Goal: Information Seeking & Learning: Learn about a topic

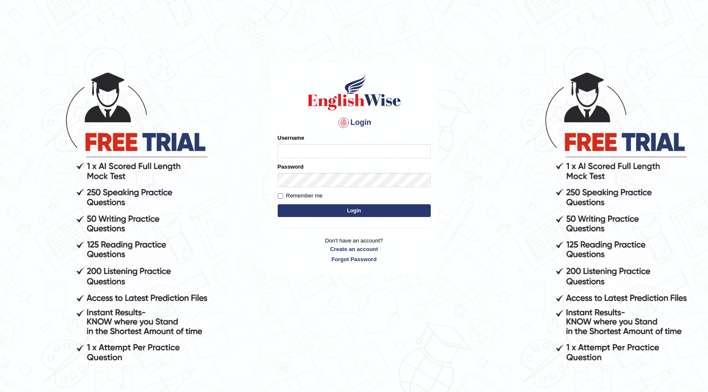
type input "0468472829"
click at [320, 215] on button "Login" at bounding box center [354, 210] width 153 height 13
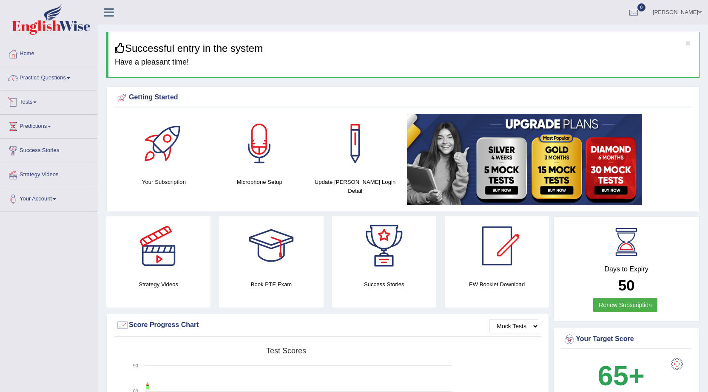
click at [36, 100] on link "Tests" at bounding box center [48, 101] width 97 height 21
click at [43, 119] on link "Take Practice Sectional Test" at bounding box center [55, 121] width 79 height 15
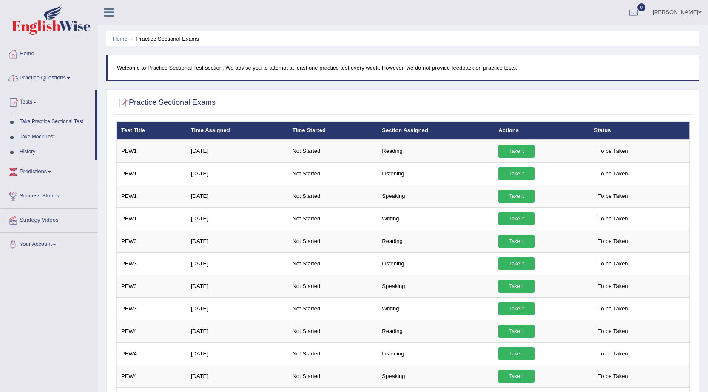
click at [54, 82] on link "Practice Questions" at bounding box center [48, 76] width 97 height 21
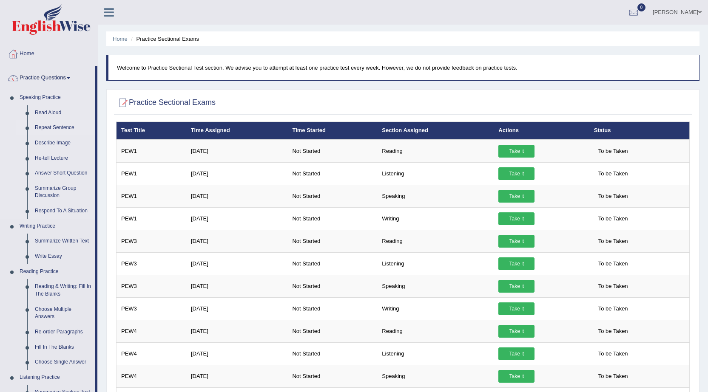
click at [48, 126] on link "Repeat Sentence" at bounding box center [63, 127] width 64 height 15
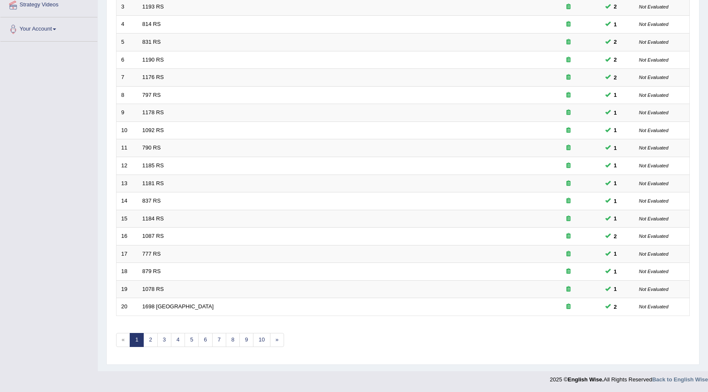
scroll to position [170, 0]
click at [151, 341] on link "2" at bounding box center [150, 340] width 14 height 14
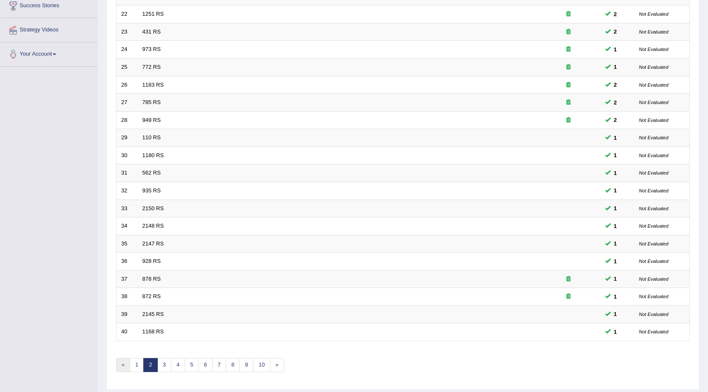
scroll to position [170, 0]
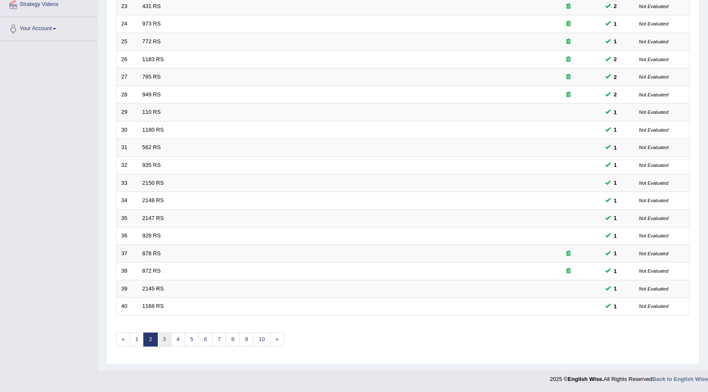
click at [167, 340] on link "3" at bounding box center [164, 340] width 14 height 14
click at [182, 341] on link "4" at bounding box center [178, 340] width 14 height 14
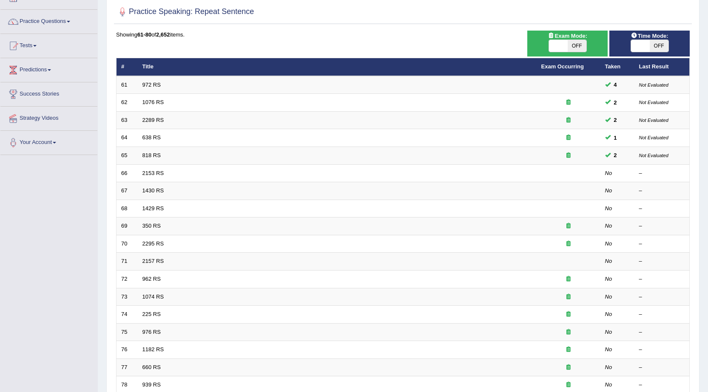
scroll to position [43, 0]
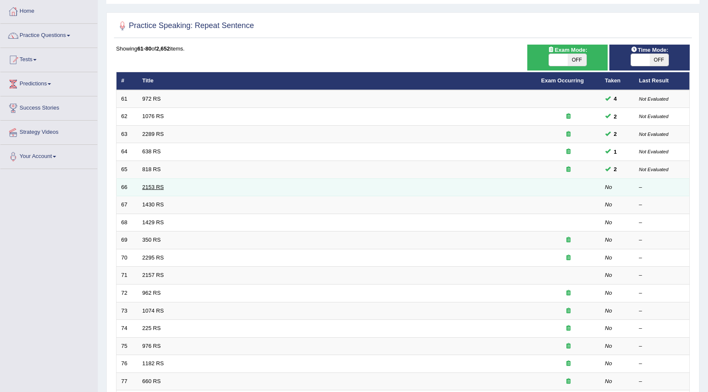
click at [143, 186] on link "2153 RS" at bounding box center [153, 187] width 22 height 6
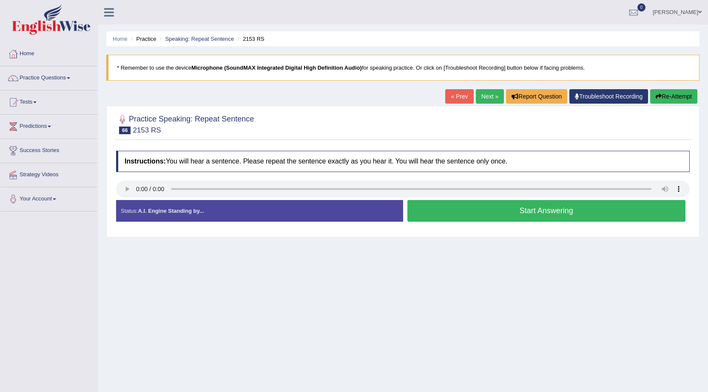
click at [544, 208] on button "Start Answering" at bounding box center [546, 211] width 278 height 22
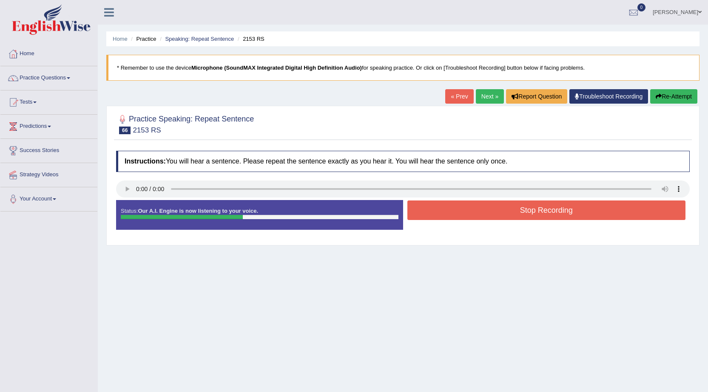
click at [544, 209] on button "Stop Recording" at bounding box center [546, 211] width 278 height 20
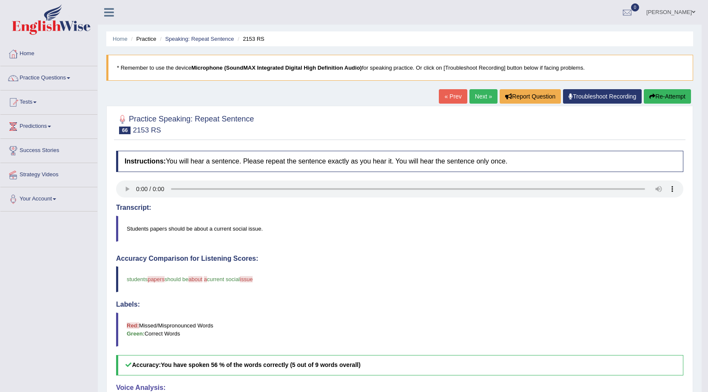
click at [481, 96] on link "Next »" at bounding box center [483, 96] width 28 height 14
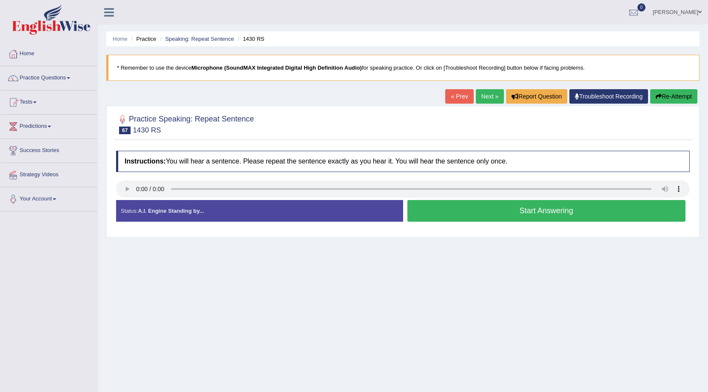
click at [509, 213] on button "Start Answering" at bounding box center [546, 211] width 278 height 22
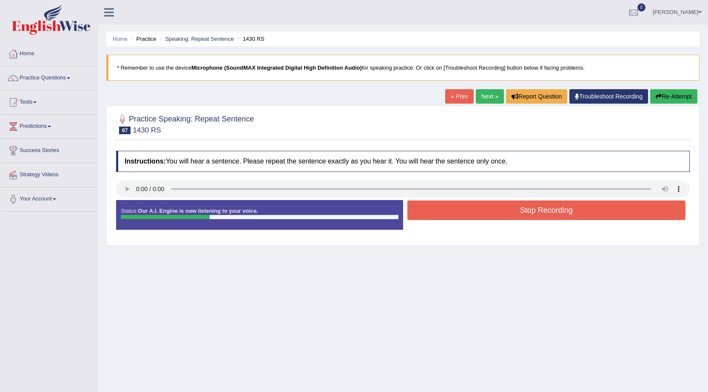
click at [514, 213] on button "Stop Recording" at bounding box center [546, 211] width 278 height 20
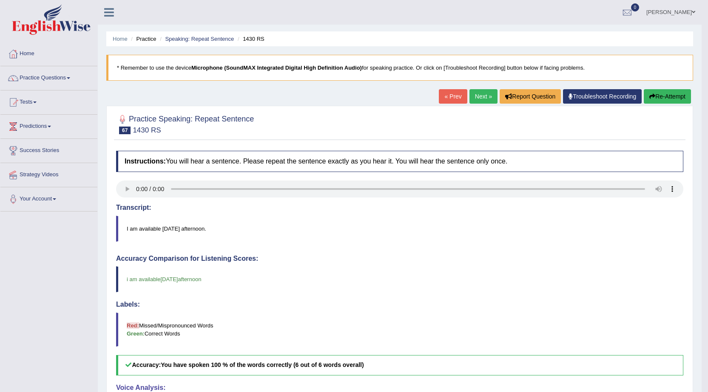
drag, startPoint x: 403, startPoint y: 286, endPoint x: 434, endPoint y: 288, distance: 31.1
click at [411, 287] on blockquote "i am available on this thursday for the afternoon" at bounding box center [399, 280] width 567 height 26
click at [486, 95] on link "Next »" at bounding box center [483, 96] width 28 height 14
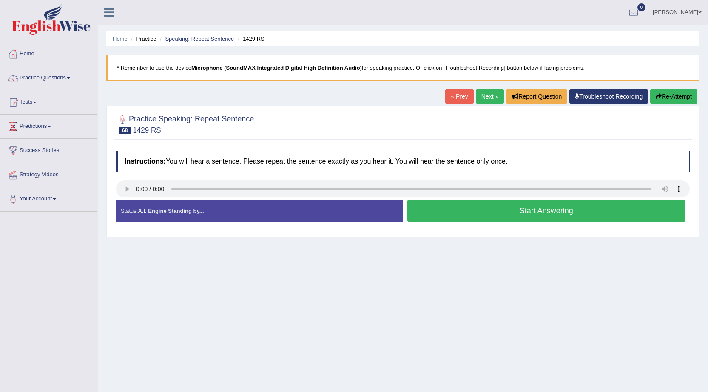
click at [498, 220] on button "Start Answering" at bounding box center [546, 211] width 278 height 22
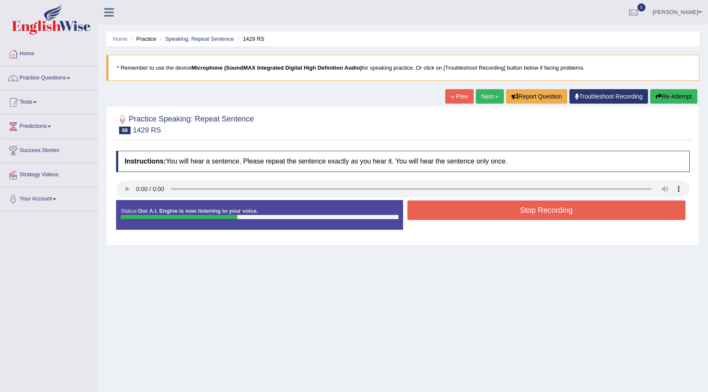
click at [495, 208] on button "Stop Recording" at bounding box center [546, 211] width 278 height 20
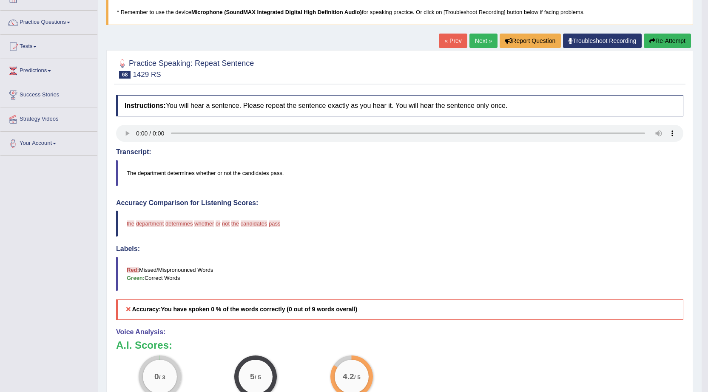
scroll to position [43, 0]
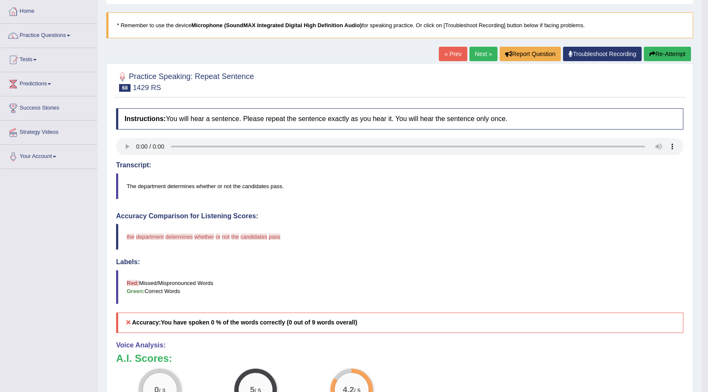
click at [675, 53] on button "Re-Attempt" at bounding box center [667, 54] width 47 height 14
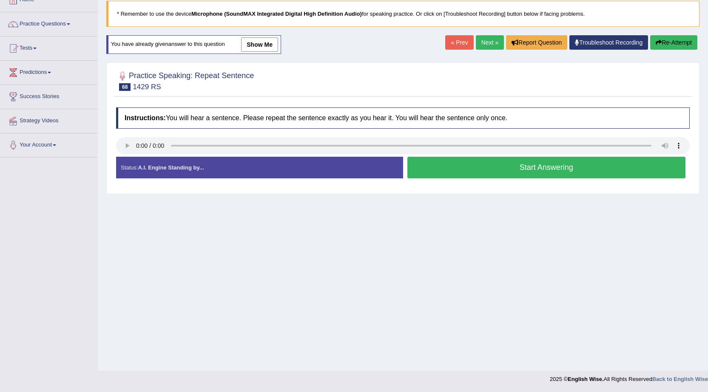
click at [490, 174] on button "Start Answering" at bounding box center [546, 168] width 278 height 22
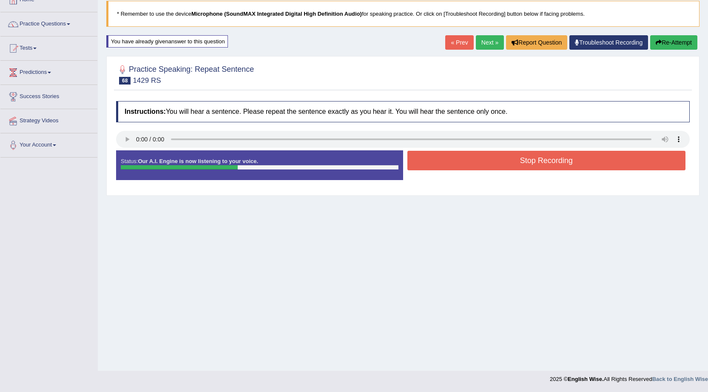
click at [497, 153] on button "Stop Recording" at bounding box center [546, 161] width 278 height 20
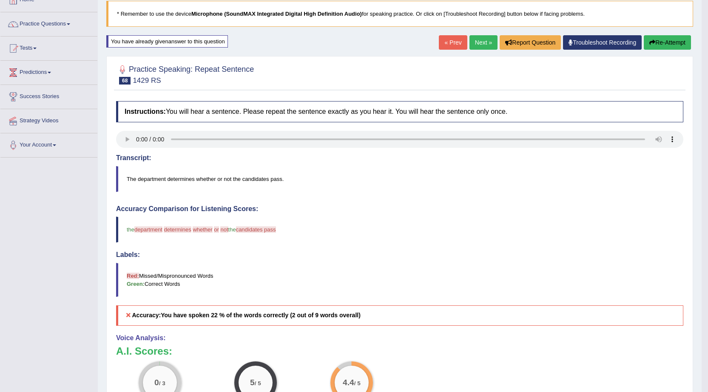
click at [483, 44] on link "Next »" at bounding box center [483, 42] width 28 height 14
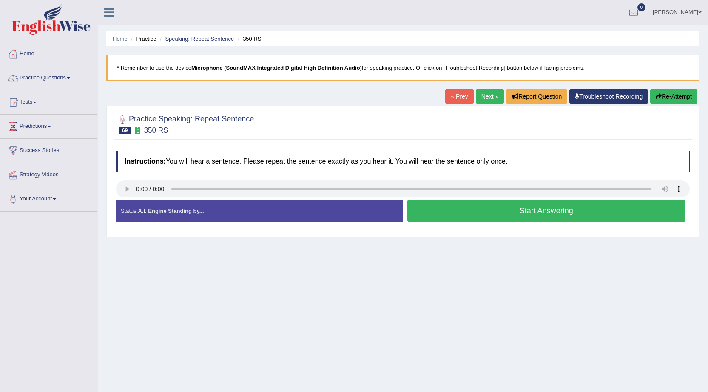
click at [488, 95] on link "Next »" at bounding box center [490, 96] width 28 height 14
click at [450, 203] on button "Start Answering" at bounding box center [546, 211] width 278 height 22
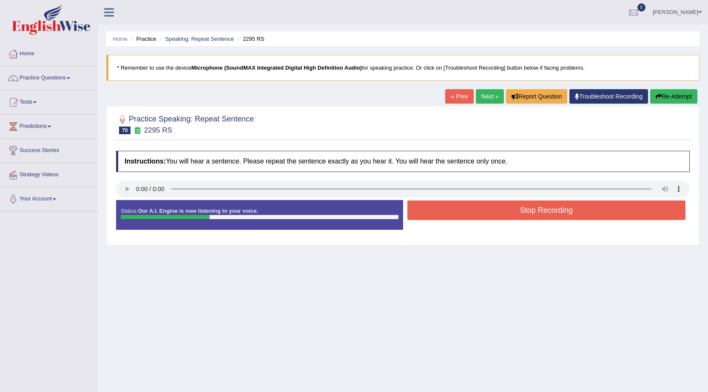
click at [449, 209] on button "Stop Recording" at bounding box center [546, 211] width 278 height 20
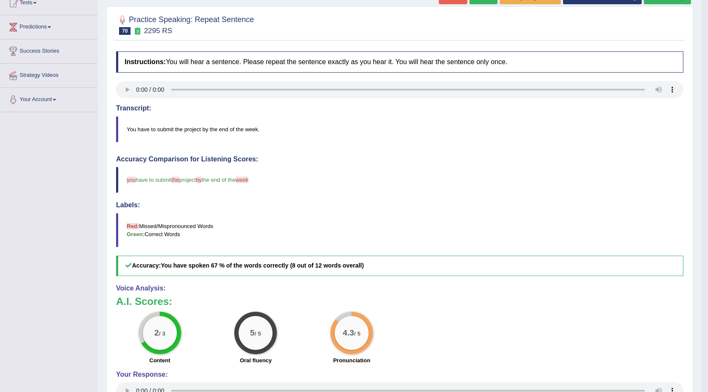
scroll to position [55, 0]
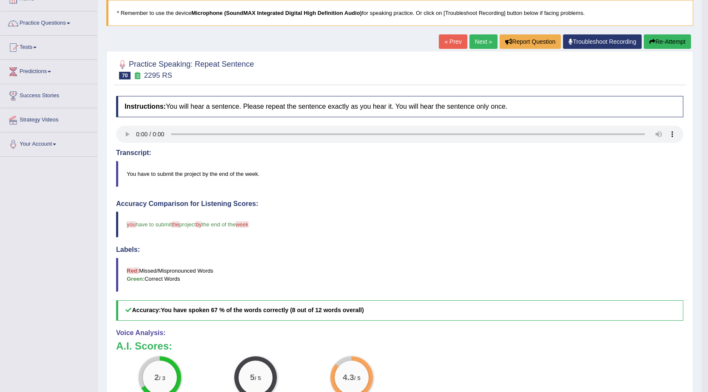
click at [485, 42] on link "Next »" at bounding box center [483, 41] width 28 height 14
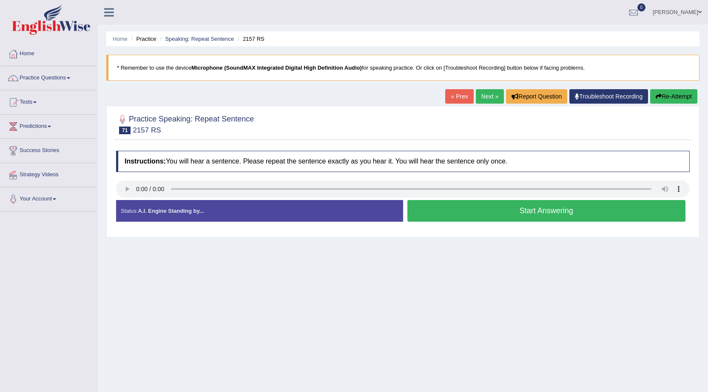
click at [498, 213] on button "Start Answering" at bounding box center [546, 211] width 278 height 22
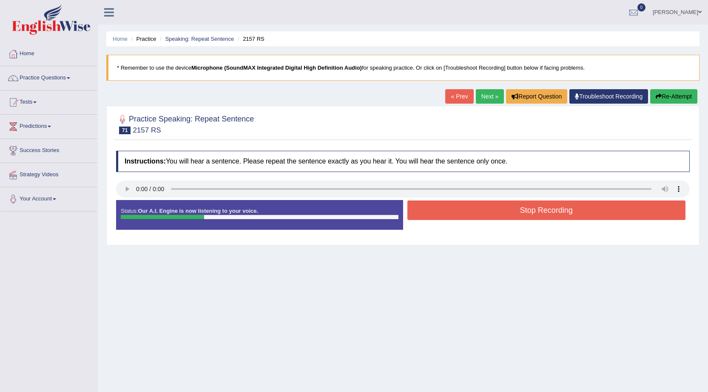
click at [495, 217] on button "Stop Recording" at bounding box center [546, 211] width 278 height 20
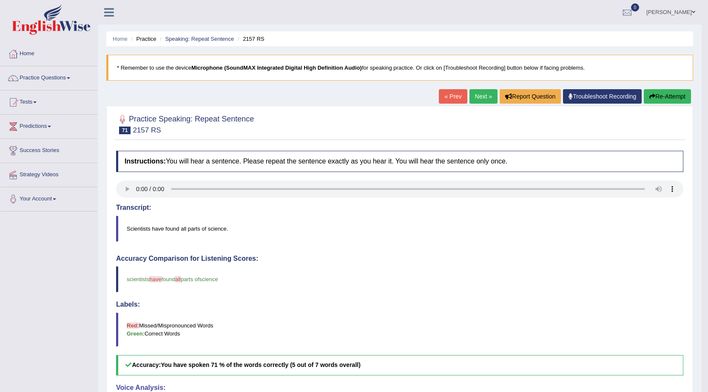
click at [477, 91] on link "Next »" at bounding box center [483, 96] width 28 height 14
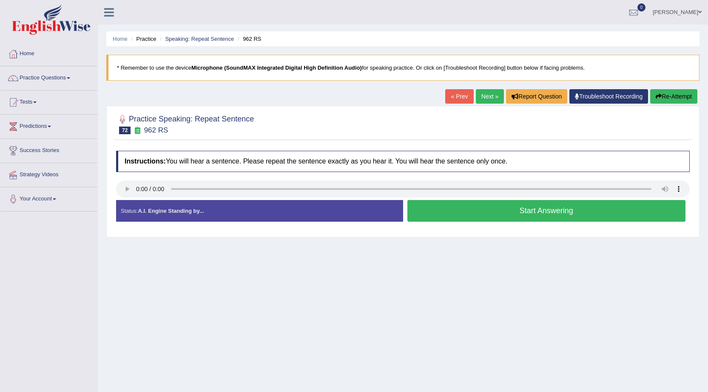
click at [494, 212] on button "Start Answering" at bounding box center [546, 211] width 278 height 22
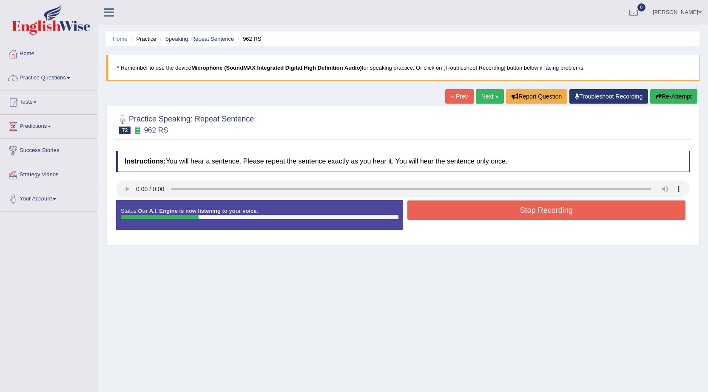
click at [493, 212] on button "Stop Recording" at bounding box center [546, 211] width 278 height 20
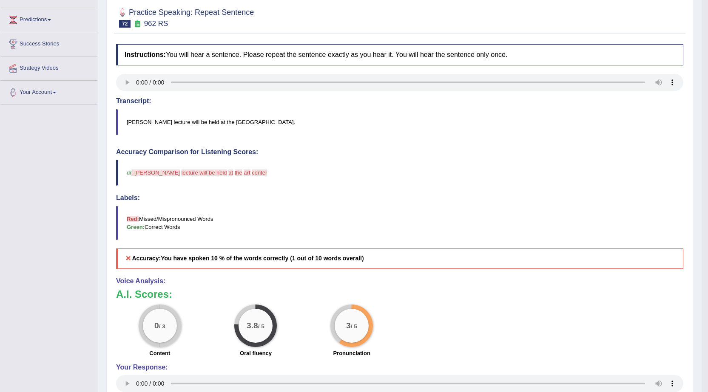
scroll to position [12, 0]
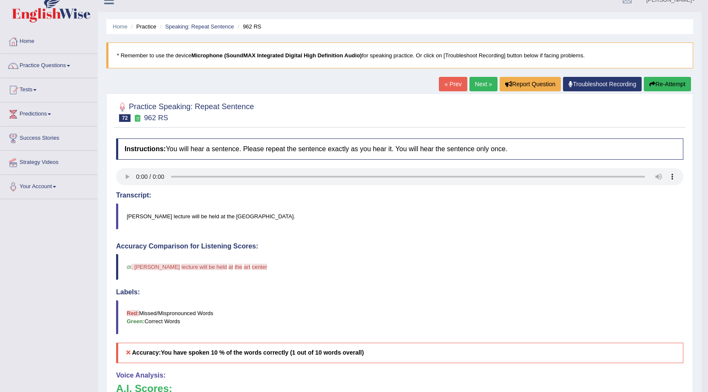
click at [664, 85] on button "Re-Attempt" at bounding box center [667, 84] width 47 height 14
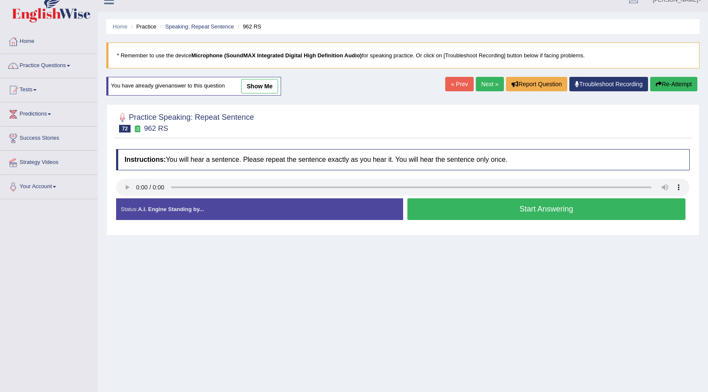
click at [567, 210] on button "Start Answering" at bounding box center [546, 210] width 278 height 22
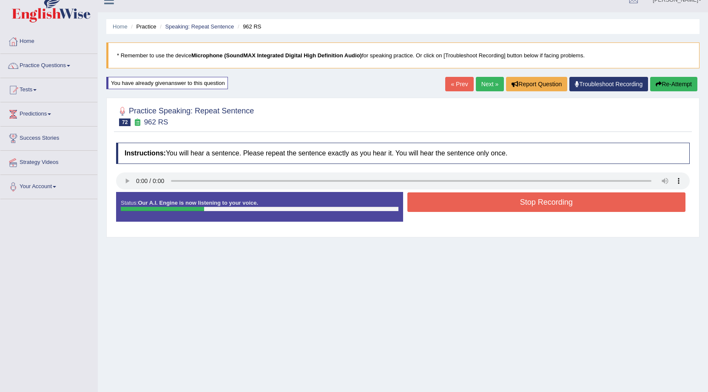
click at [566, 210] on button "Stop Recording" at bounding box center [546, 203] width 278 height 20
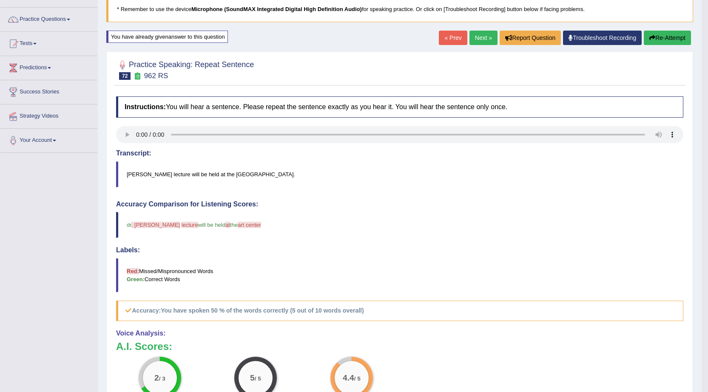
scroll to position [55, 0]
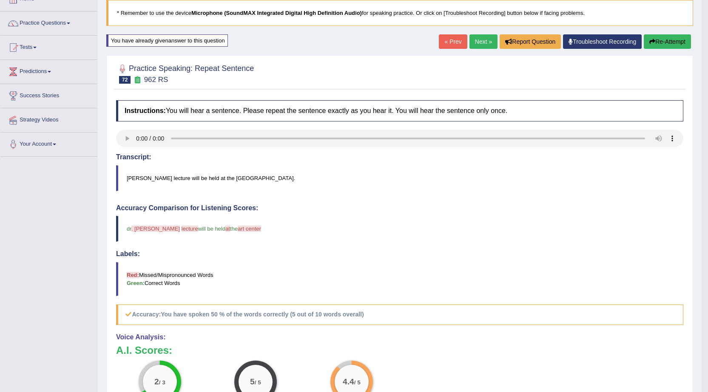
click at [488, 43] on link "Next »" at bounding box center [483, 41] width 28 height 14
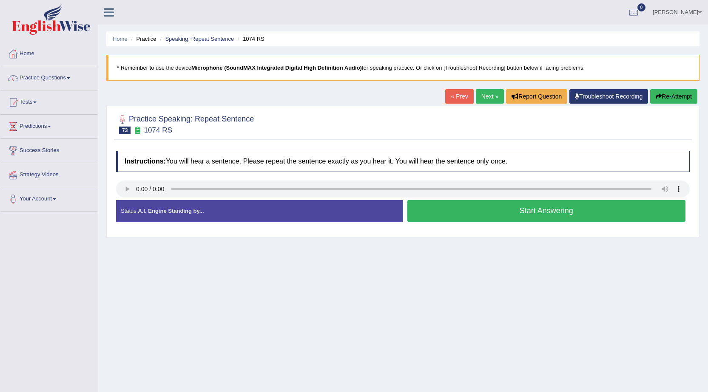
click at [561, 211] on button "Start Answering" at bounding box center [546, 211] width 278 height 22
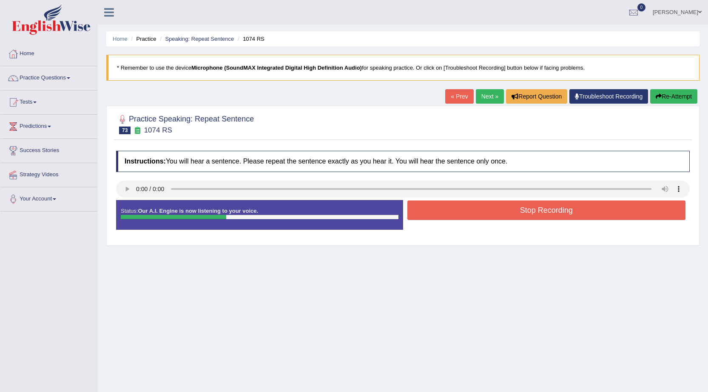
click at [485, 214] on button "Stop Recording" at bounding box center [546, 211] width 278 height 20
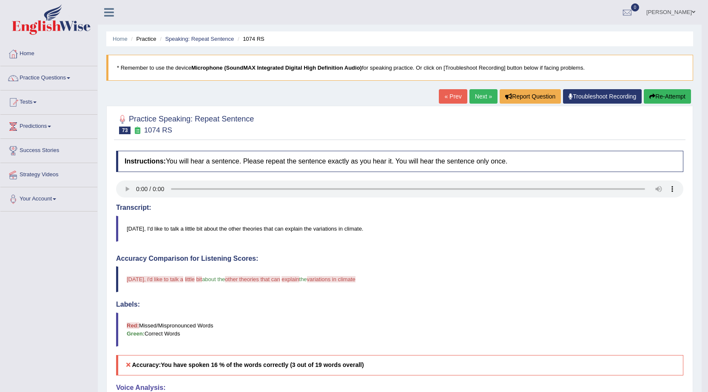
click at [669, 97] on button "Re-Attempt" at bounding box center [667, 96] width 47 height 14
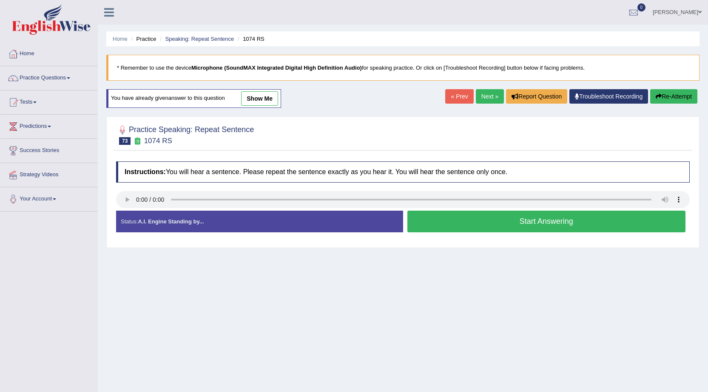
click at [519, 218] on button "Start Answering" at bounding box center [546, 222] width 278 height 22
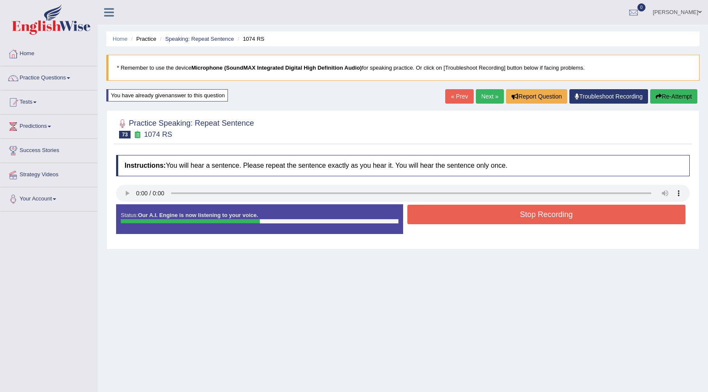
click at [519, 218] on button "Stop Recording" at bounding box center [546, 215] width 278 height 20
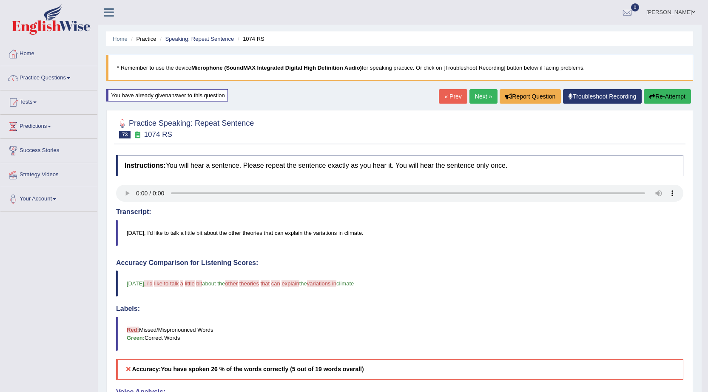
click at [475, 94] on link "Next »" at bounding box center [483, 96] width 28 height 14
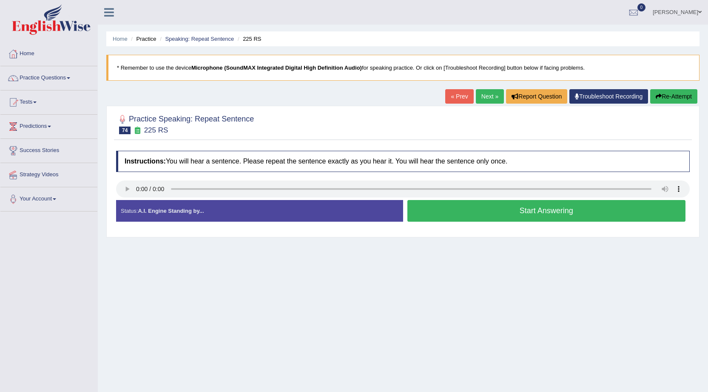
click at [480, 94] on link "Next »" at bounding box center [490, 96] width 28 height 14
click at [539, 212] on button "Start Answering" at bounding box center [546, 211] width 278 height 22
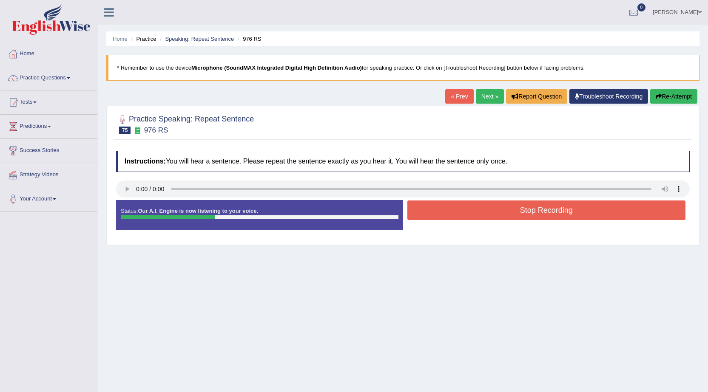
click at [539, 212] on button "Stop Recording" at bounding box center [546, 211] width 278 height 20
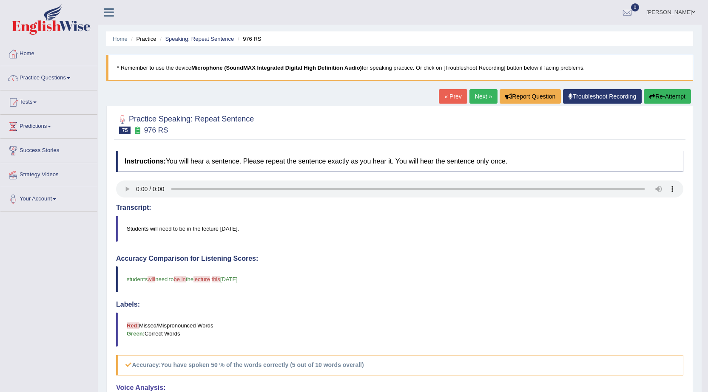
click at [471, 97] on link "Next »" at bounding box center [483, 96] width 28 height 14
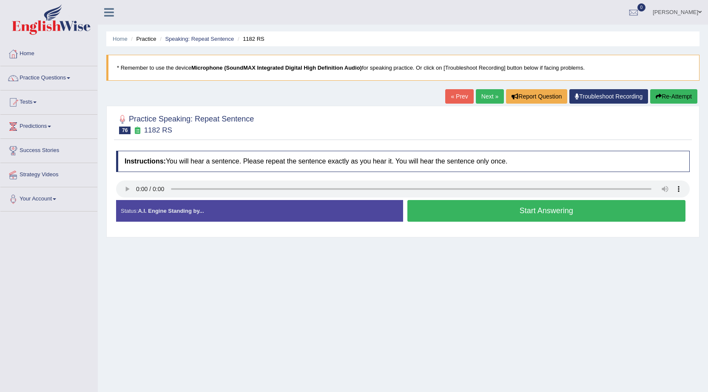
click at [440, 208] on button "Start Answering" at bounding box center [546, 211] width 278 height 22
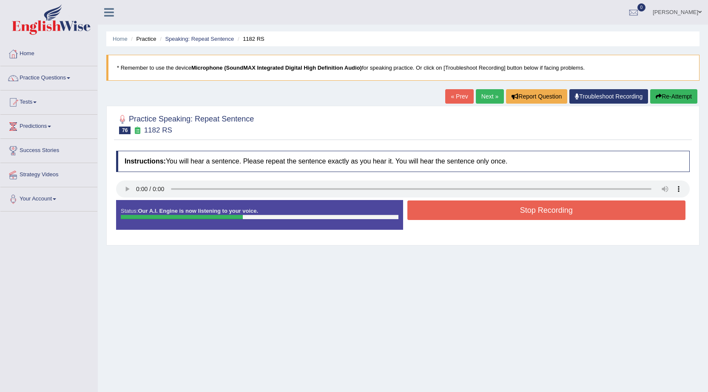
click at [439, 208] on button "Stop Recording" at bounding box center [546, 211] width 278 height 20
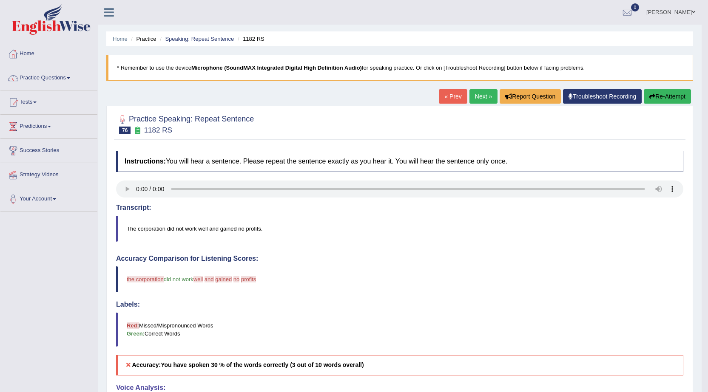
click at [479, 99] on link "Next »" at bounding box center [483, 96] width 28 height 14
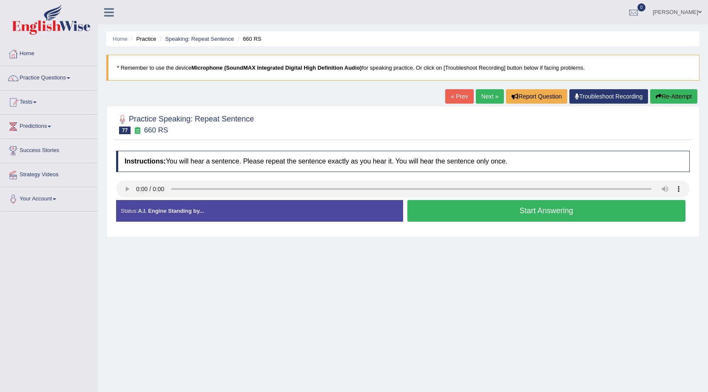
click at [498, 218] on button "Start Answering" at bounding box center [546, 211] width 278 height 22
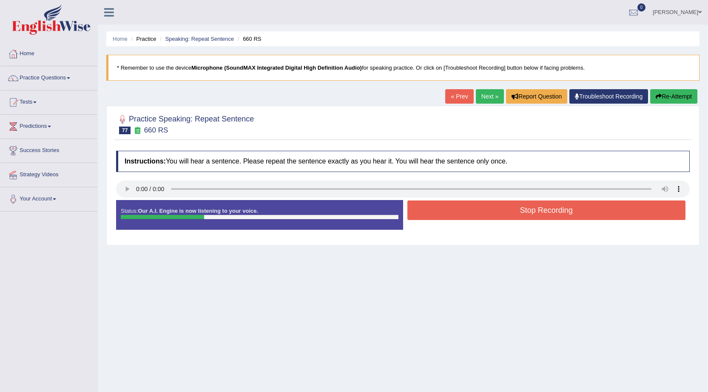
click at [497, 208] on button "Stop Recording" at bounding box center [546, 211] width 278 height 20
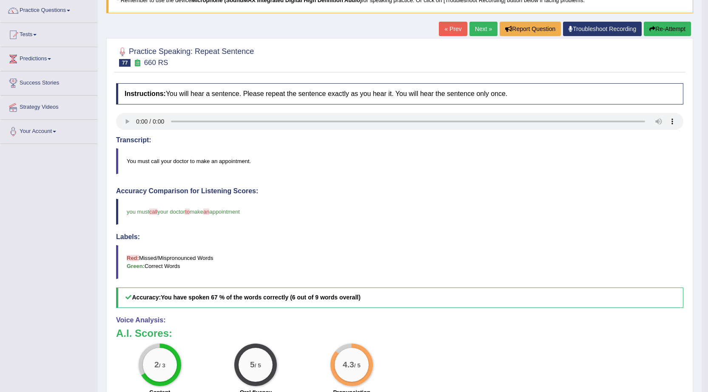
scroll to position [43, 0]
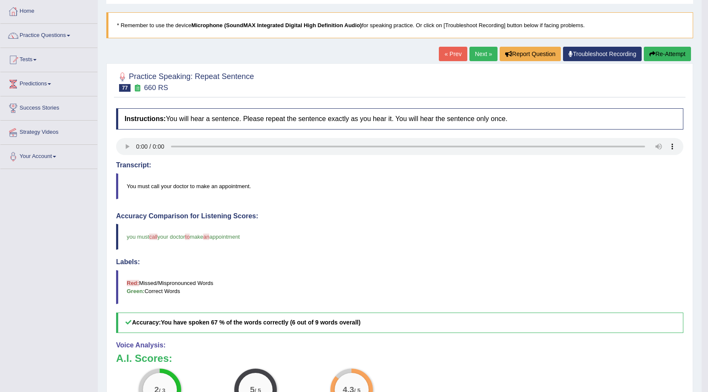
click at [472, 54] on link "Next »" at bounding box center [483, 54] width 28 height 14
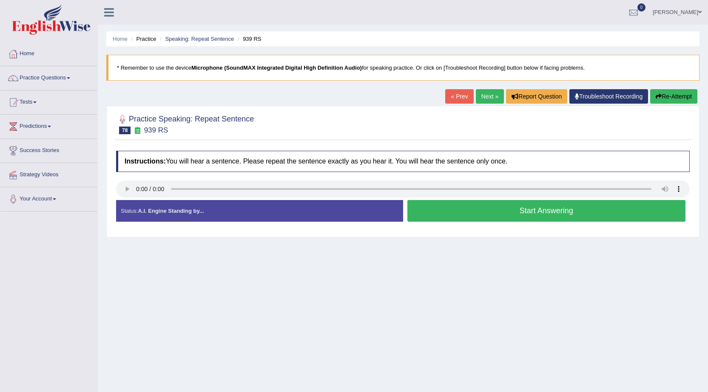
click at [447, 212] on button "Start Answering" at bounding box center [546, 211] width 278 height 22
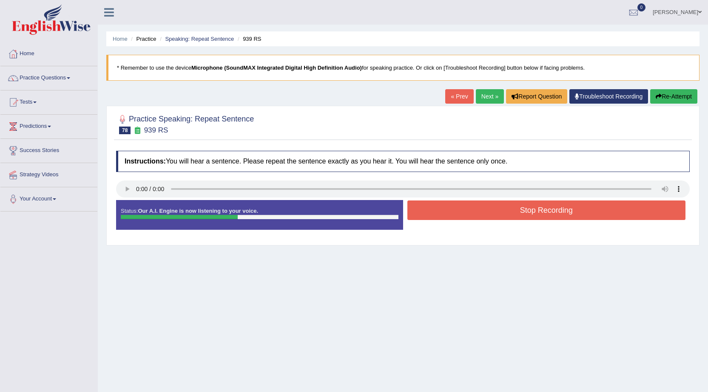
click at [444, 212] on button "Stop Recording" at bounding box center [546, 211] width 278 height 20
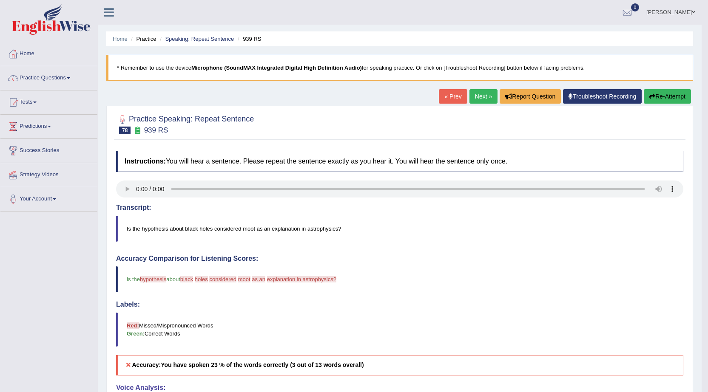
click at [671, 97] on button "Re-Attempt" at bounding box center [667, 96] width 47 height 14
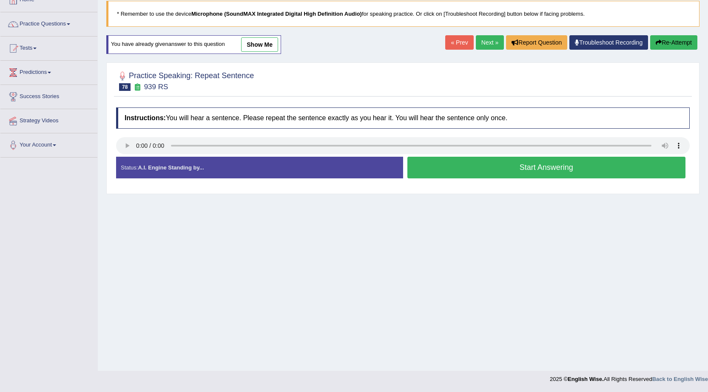
click at [491, 172] on button "Start Answering" at bounding box center [546, 168] width 278 height 22
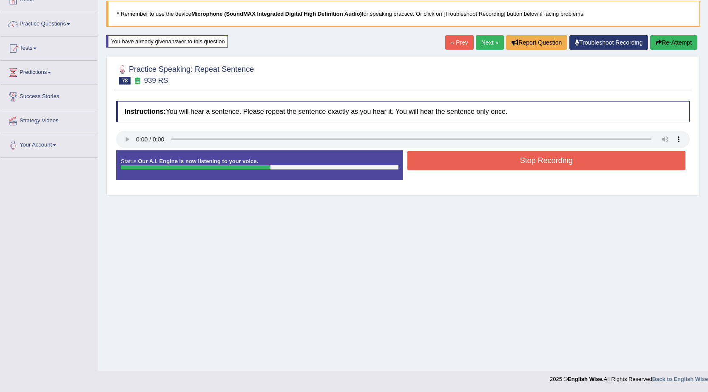
click at [484, 161] on button "Stop Recording" at bounding box center [546, 161] width 278 height 20
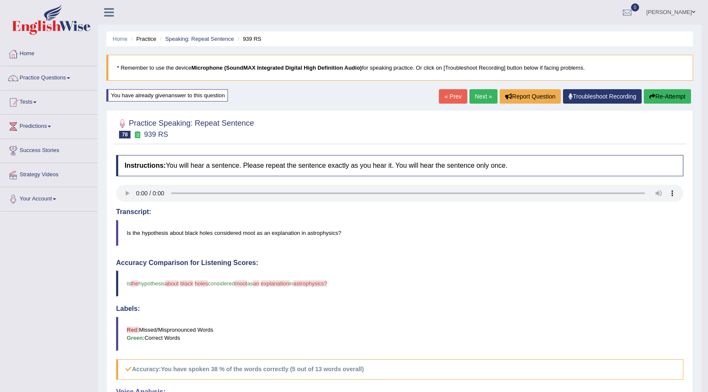
click at [482, 90] on link "Next »" at bounding box center [483, 96] width 28 height 14
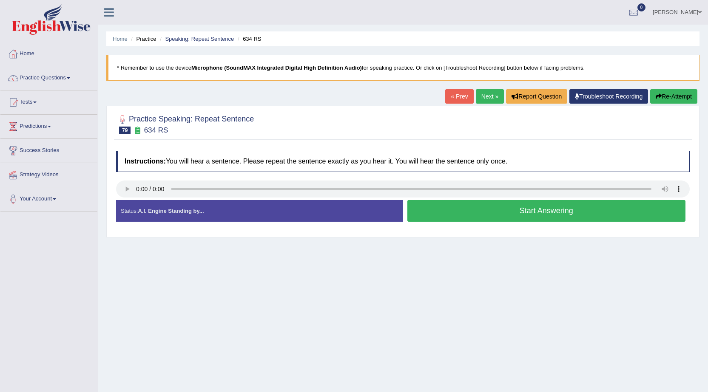
click at [472, 216] on button "Start Answering" at bounding box center [546, 211] width 278 height 22
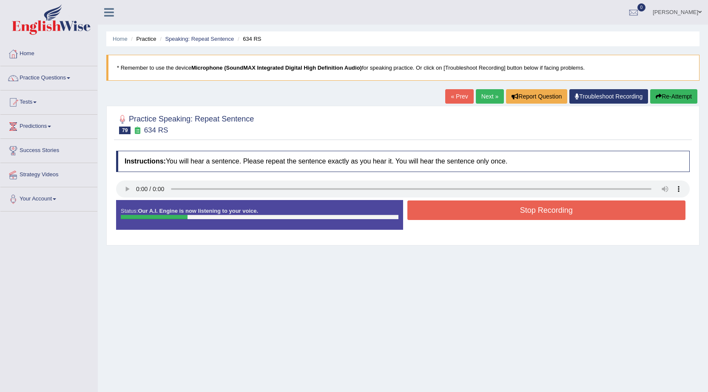
click at [472, 216] on button "Stop Recording" at bounding box center [546, 211] width 278 height 20
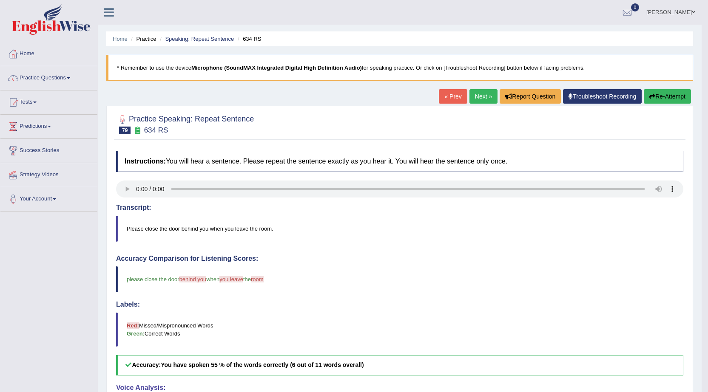
click at [485, 100] on link "Next »" at bounding box center [483, 96] width 28 height 14
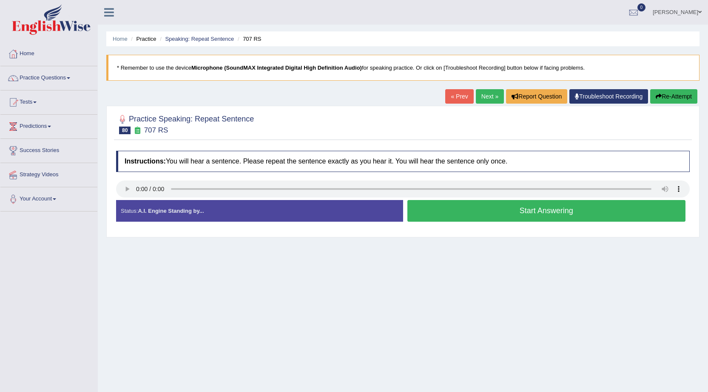
click at [439, 211] on button "Start Answering" at bounding box center [546, 211] width 278 height 22
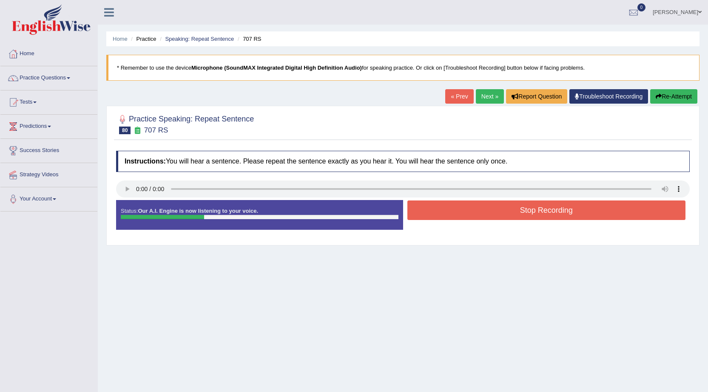
click at [432, 211] on button "Stop Recording" at bounding box center [546, 211] width 278 height 20
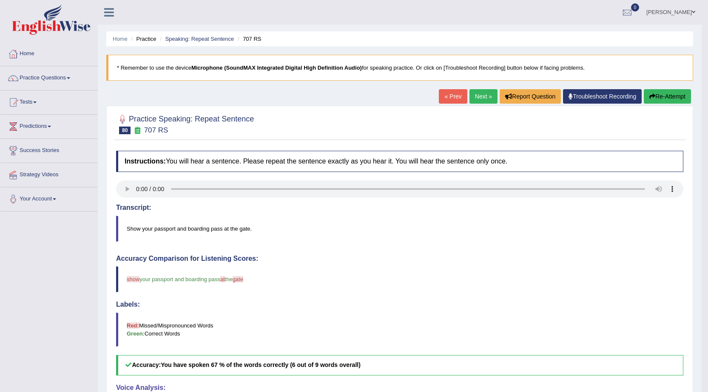
click at [485, 95] on link "Next »" at bounding box center [483, 96] width 28 height 14
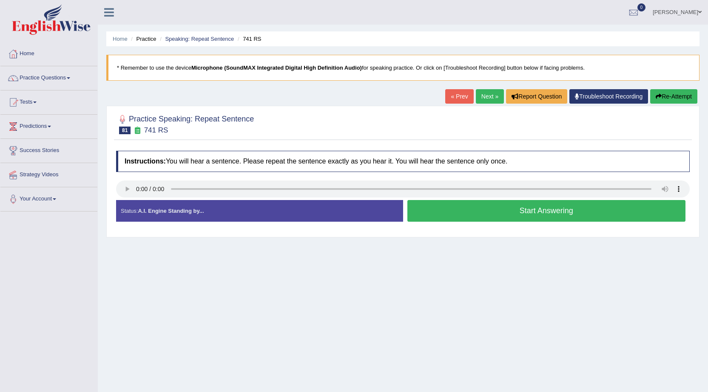
click at [486, 217] on button "Start Answering" at bounding box center [546, 211] width 278 height 22
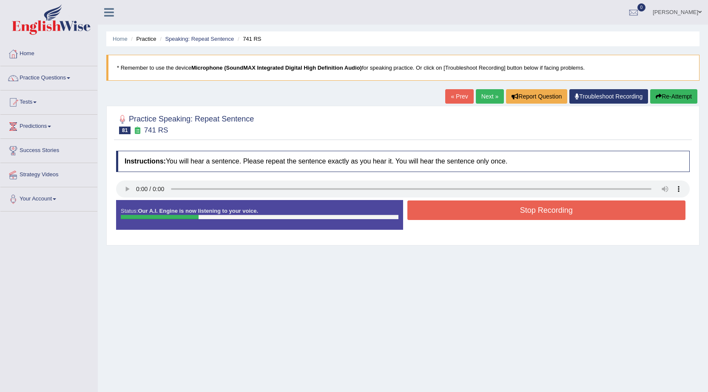
click at [466, 216] on button "Stop Recording" at bounding box center [546, 211] width 278 height 20
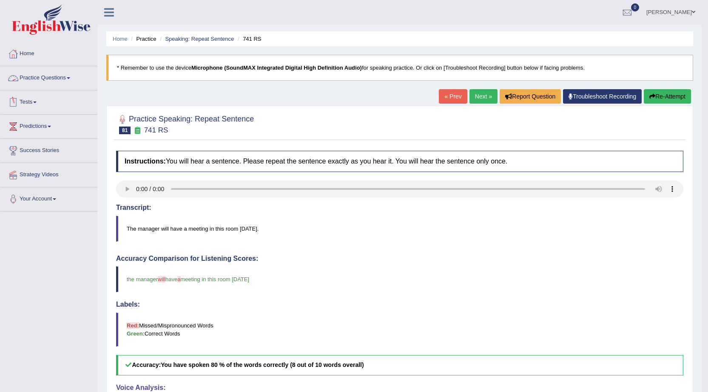
click at [46, 75] on link "Practice Questions" at bounding box center [48, 76] width 97 height 21
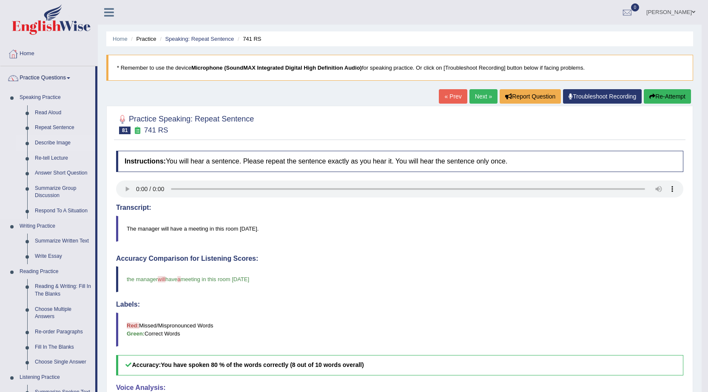
click at [48, 144] on link "Describe Image" at bounding box center [63, 143] width 64 height 15
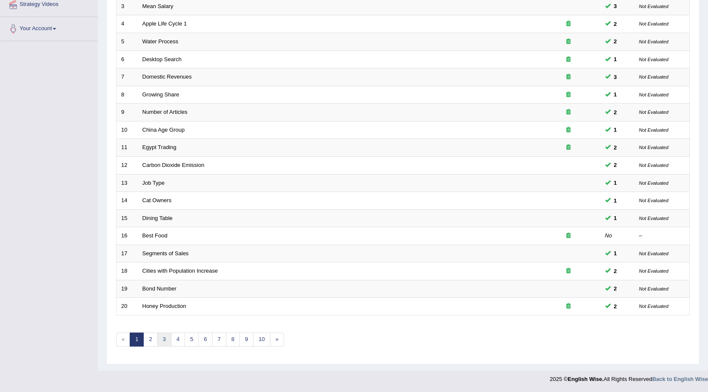
click at [168, 344] on link "3" at bounding box center [164, 340] width 14 height 14
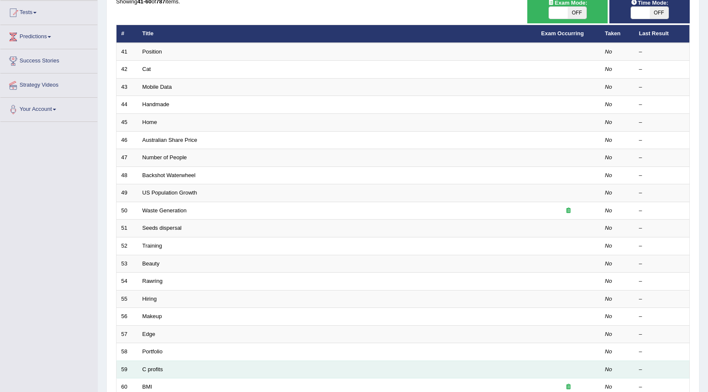
scroll to position [128, 0]
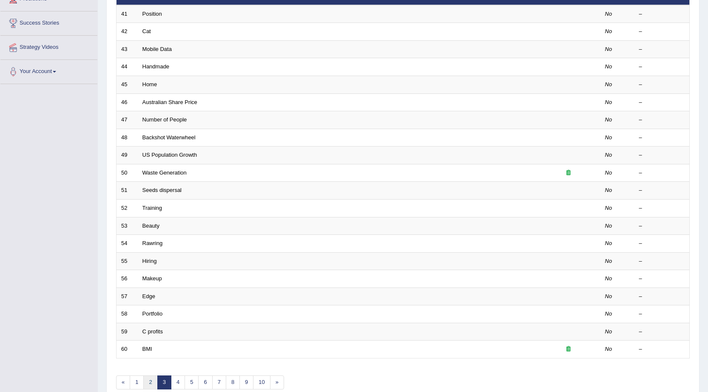
click at [154, 385] on link "2" at bounding box center [150, 383] width 14 height 14
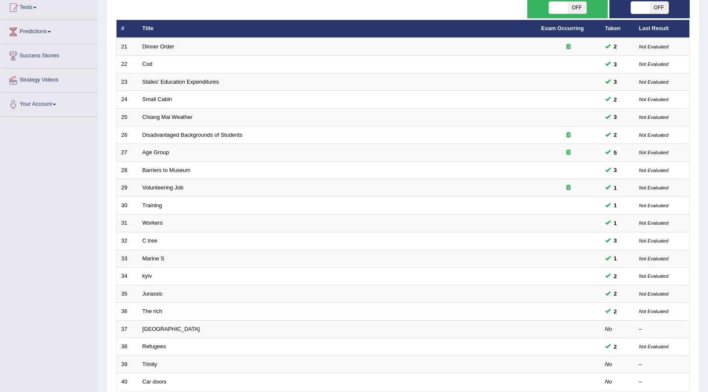
scroll to position [85, 0]
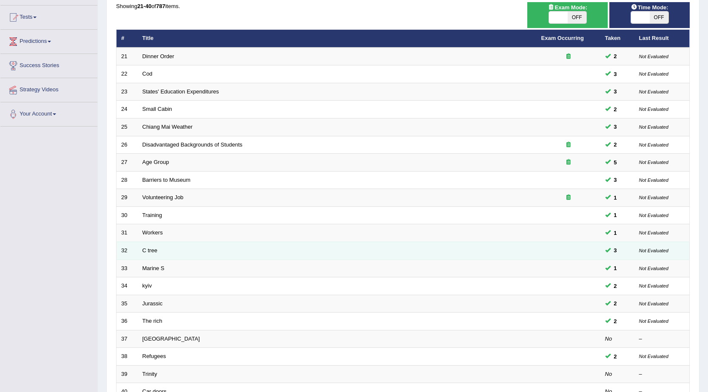
click at [196, 254] on td "C tree" at bounding box center [337, 251] width 399 height 18
click at [218, 249] on td "C tree" at bounding box center [337, 251] width 399 height 18
click at [158, 251] on td "C tree" at bounding box center [337, 251] width 399 height 18
click at [155, 251] on link "C tree" at bounding box center [149, 250] width 15 height 6
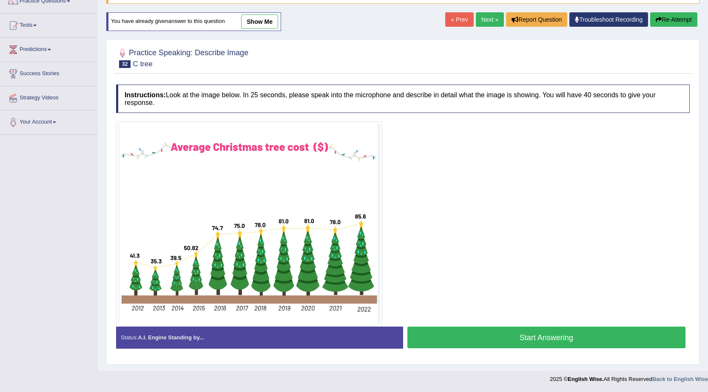
click at [539, 340] on button "Start Answering" at bounding box center [546, 338] width 278 height 22
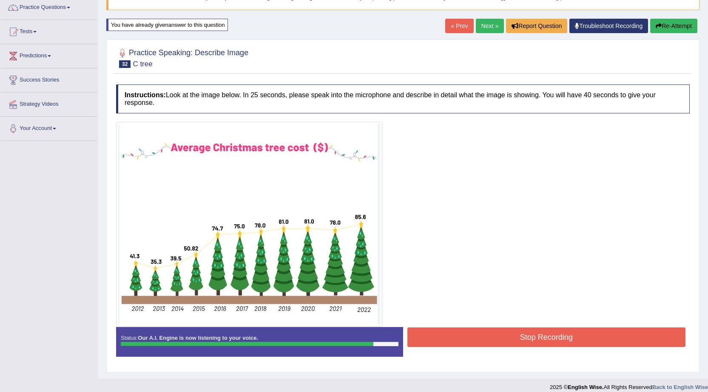
click at [546, 340] on button "Stop Recording" at bounding box center [546, 338] width 278 height 20
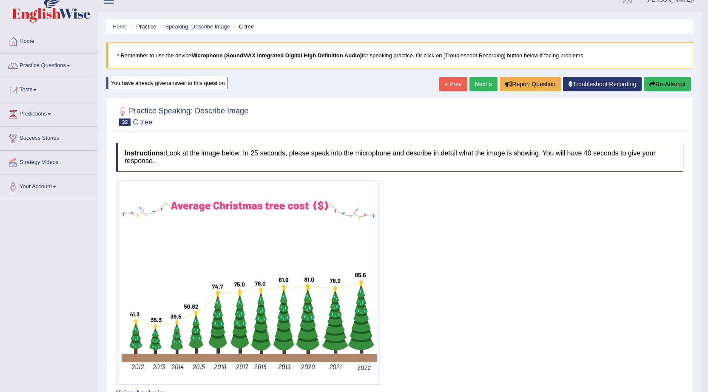
scroll to position [0, 0]
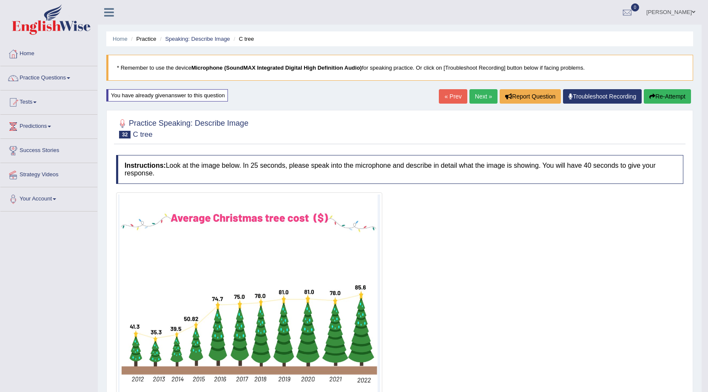
click at [674, 94] on button "Re-Attempt" at bounding box center [667, 96] width 47 height 14
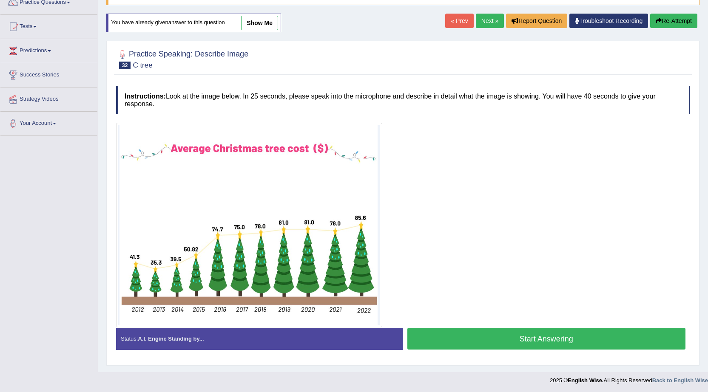
scroll to position [77, 0]
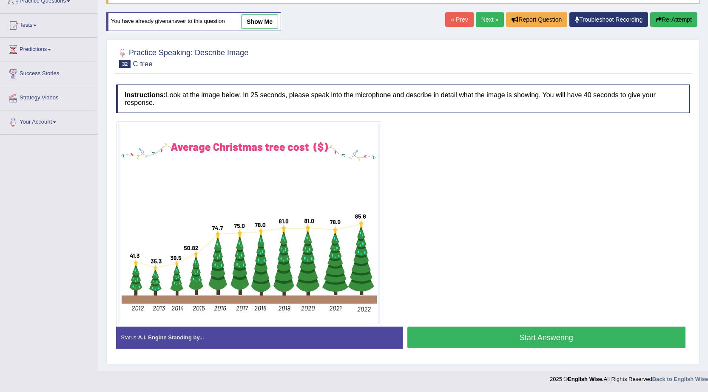
click at [262, 20] on link "show me" at bounding box center [259, 21] width 37 height 14
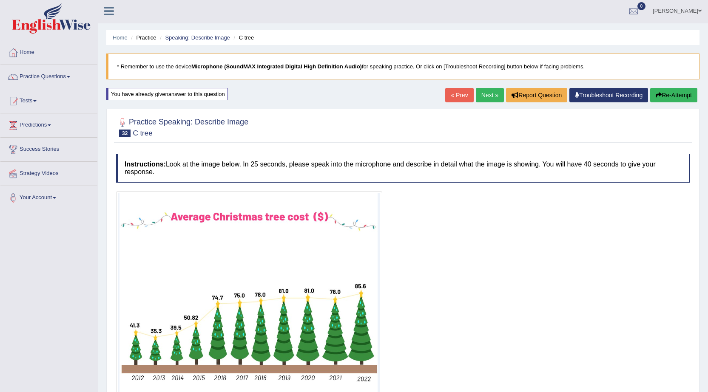
scroll to position [0, 0]
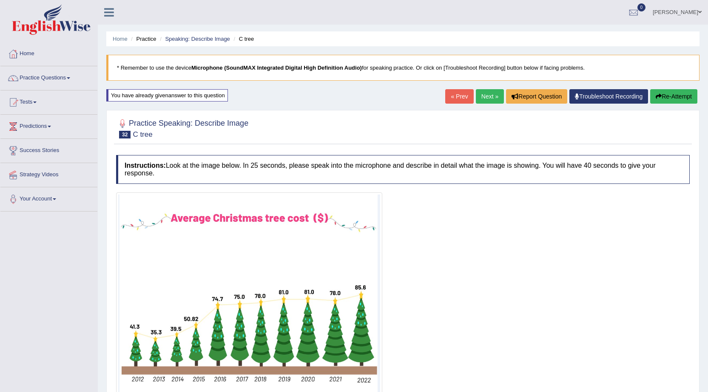
click at [667, 96] on button "Re-Attempt" at bounding box center [673, 96] width 47 height 14
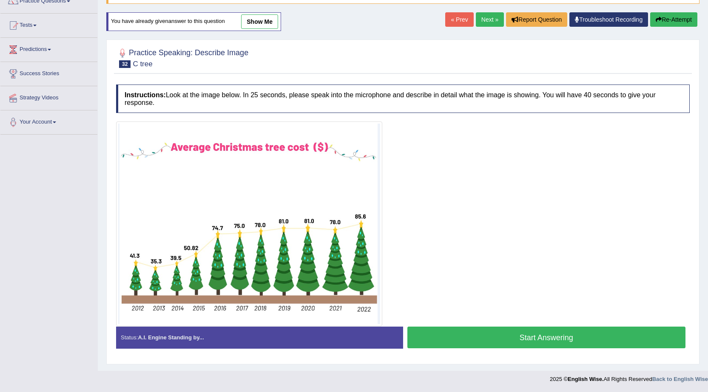
click at [495, 344] on button "Start Answering" at bounding box center [546, 338] width 278 height 22
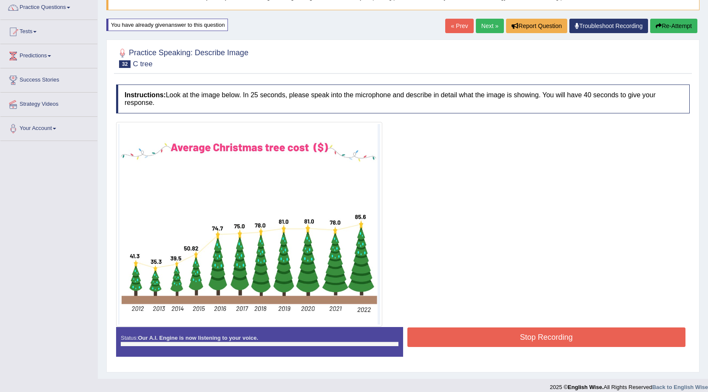
scroll to position [77, 0]
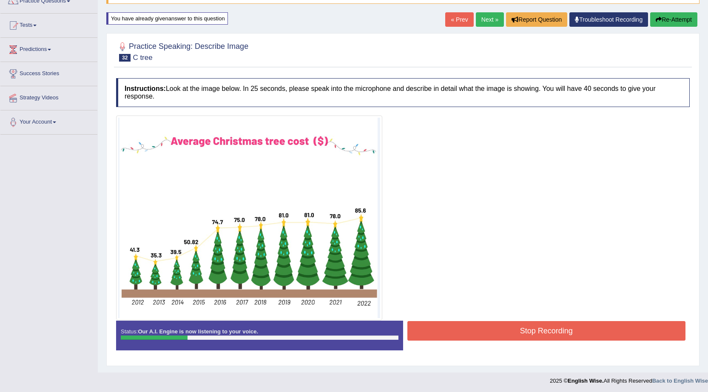
click at [673, 15] on button "Re-Attempt" at bounding box center [673, 19] width 47 height 14
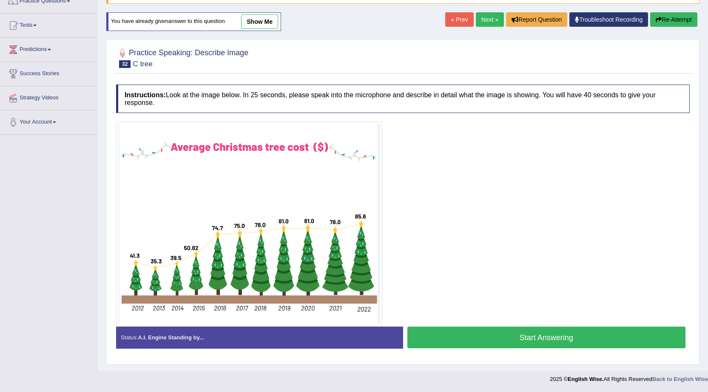
click at [480, 344] on button "Start Answering" at bounding box center [546, 338] width 278 height 22
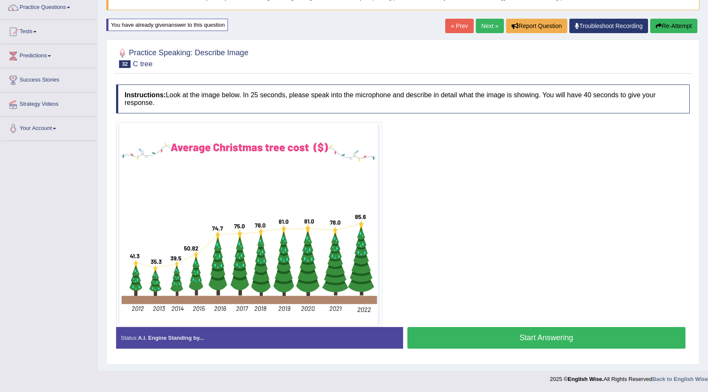
scroll to position [77, 0]
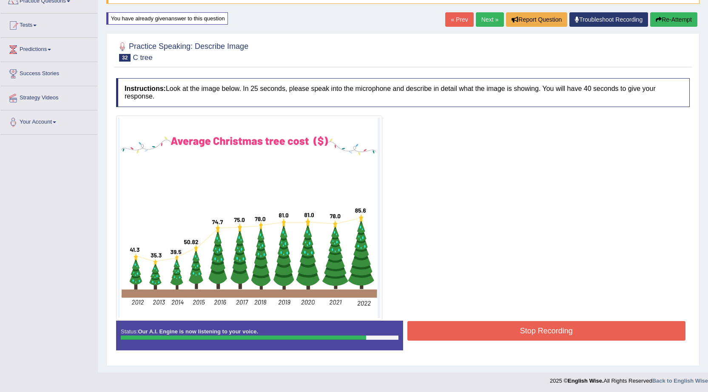
click at [474, 331] on button "Stop Recording" at bounding box center [546, 331] width 278 height 20
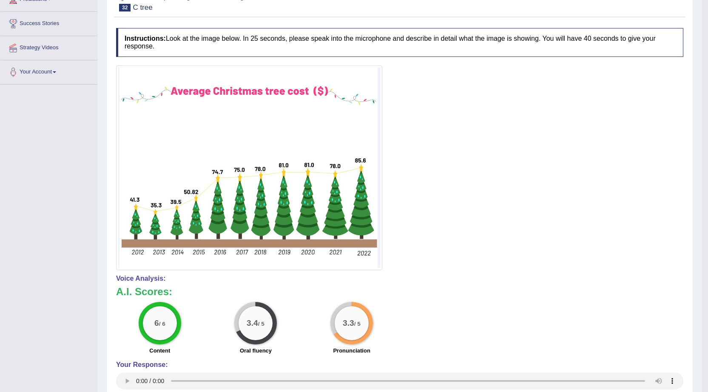
scroll to position [38, 0]
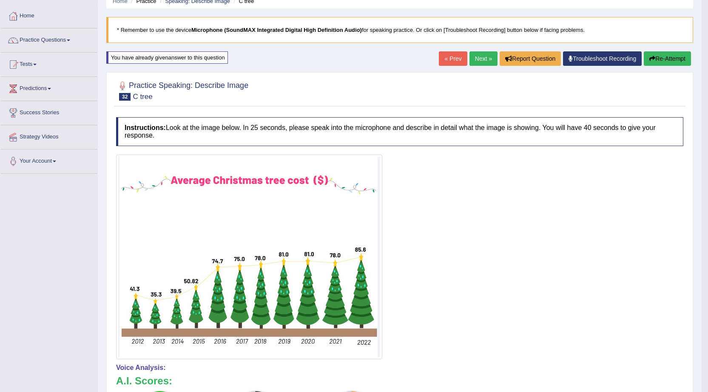
click at [478, 58] on link "Next »" at bounding box center [483, 58] width 28 height 14
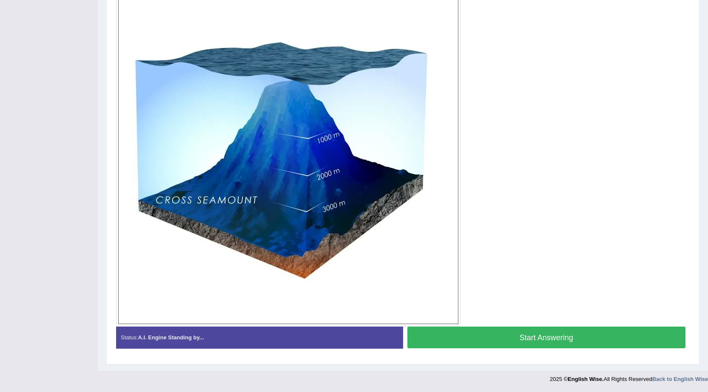
click at [435, 334] on button "Start Answering" at bounding box center [546, 338] width 278 height 22
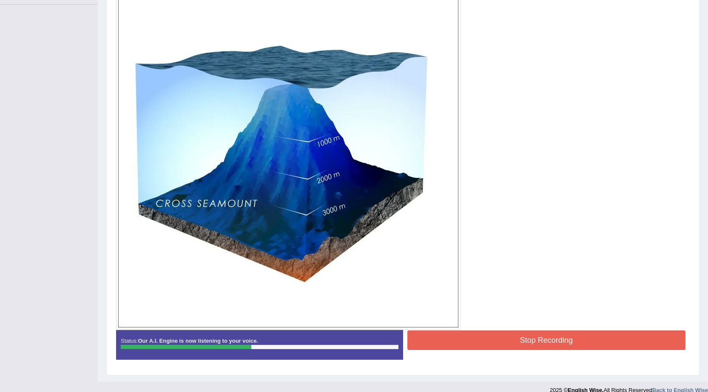
scroll to position [218, 0]
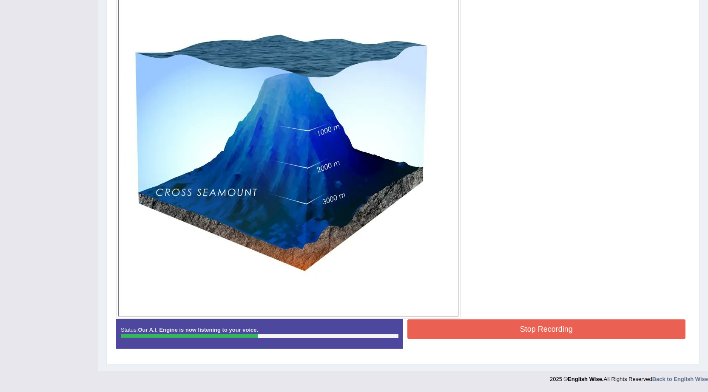
click at [545, 327] on button "Stop Recording" at bounding box center [546, 330] width 278 height 20
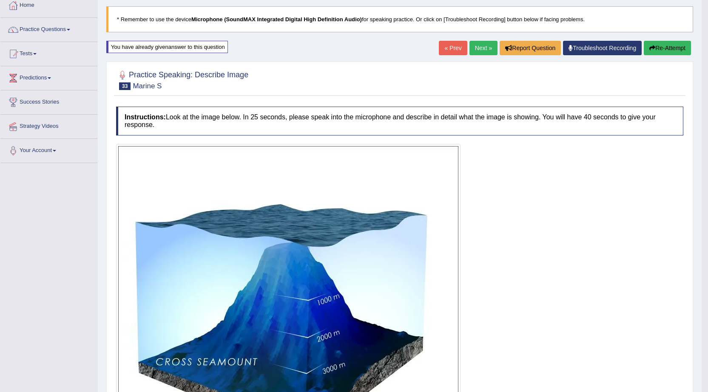
scroll to position [48, 0]
click at [480, 51] on link "Next »" at bounding box center [483, 48] width 28 height 14
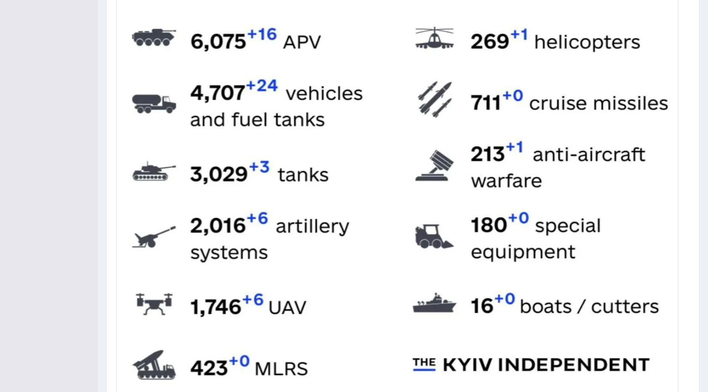
scroll to position [432, 0]
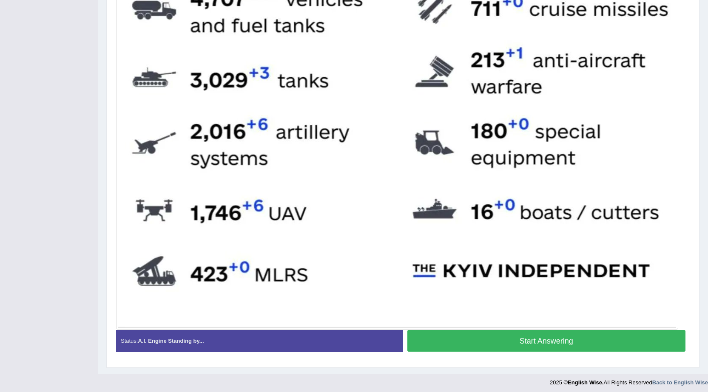
click at [453, 333] on button "Start Answering" at bounding box center [546, 341] width 278 height 22
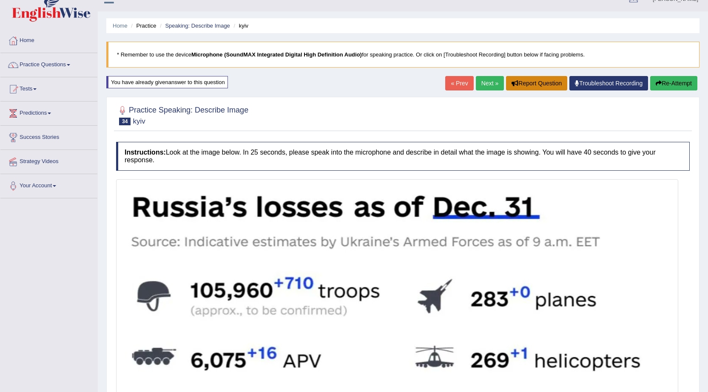
scroll to position [12, 0]
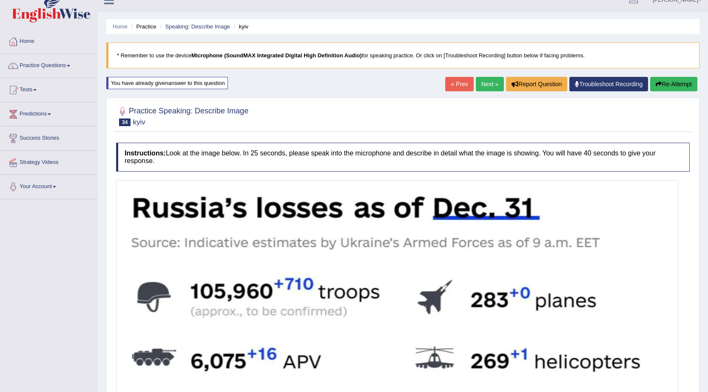
click at [676, 81] on button "Re-Attempt" at bounding box center [673, 84] width 47 height 14
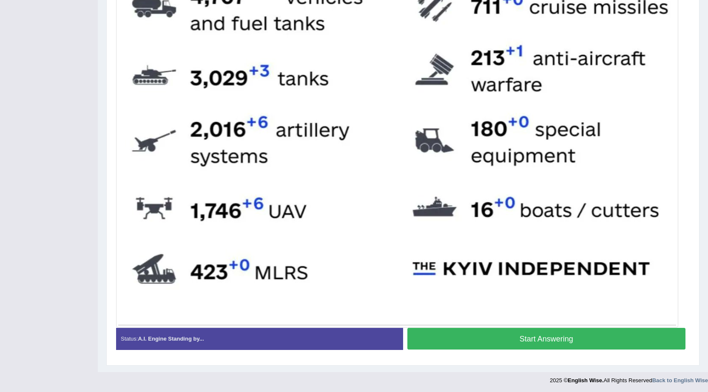
scroll to position [436, 0]
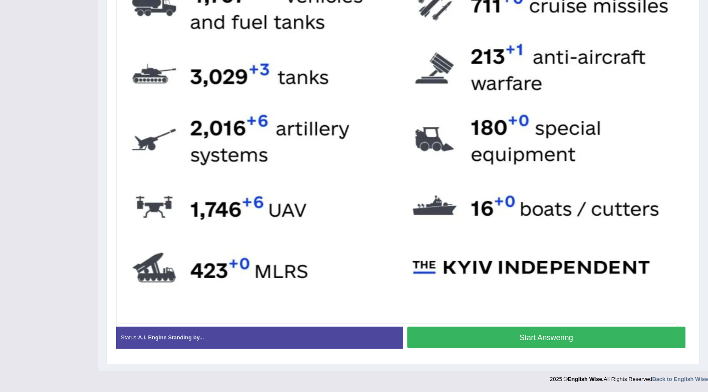
click at [529, 334] on button "Start Answering" at bounding box center [546, 338] width 278 height 22
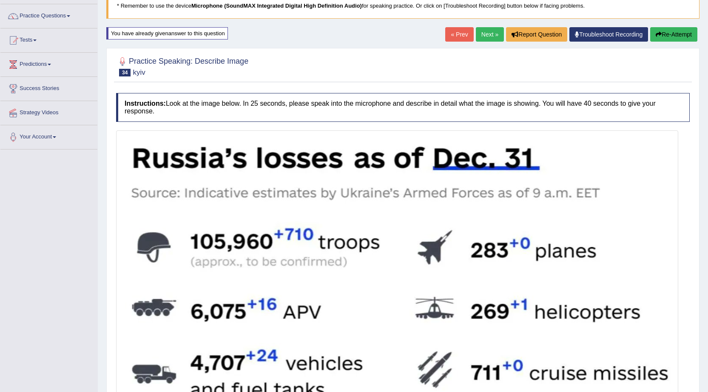
scroll to position [55, 0]
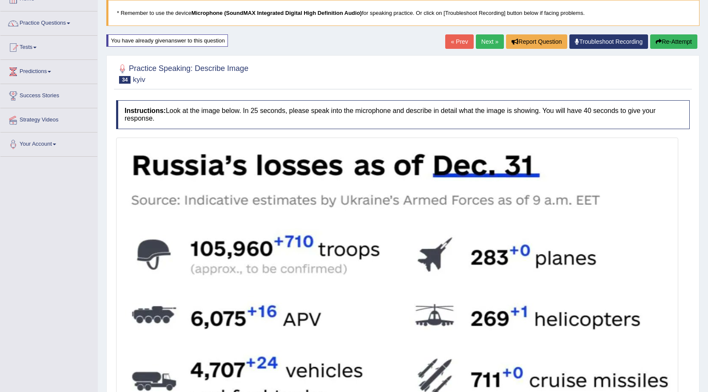
click at [491, 47] on link "Next »" at bounding box center [490, 41] width 28 height 14
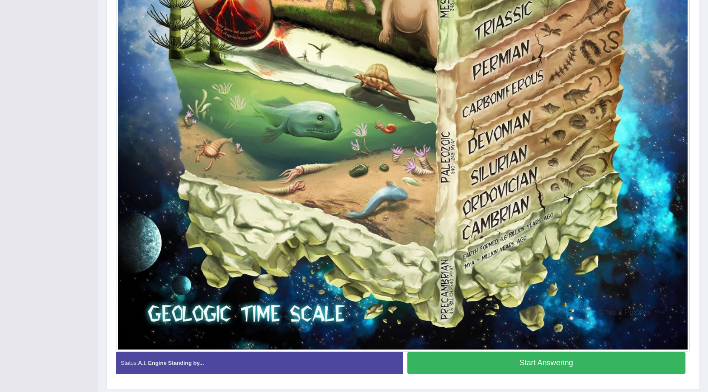
scroll to position [675, 0]
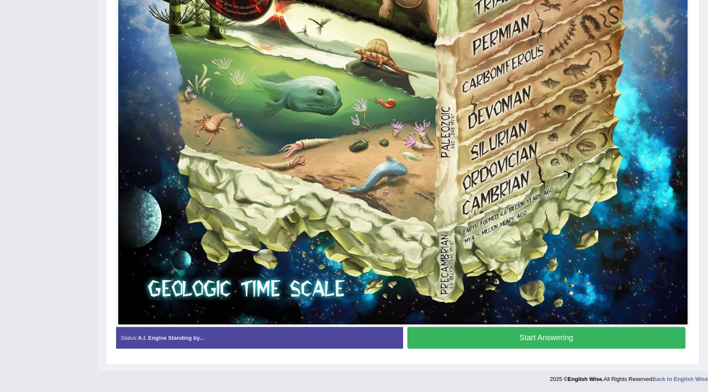
click at [511, 338] on button "Start Answering" at bounding box center [546, 338] width 278 height 22
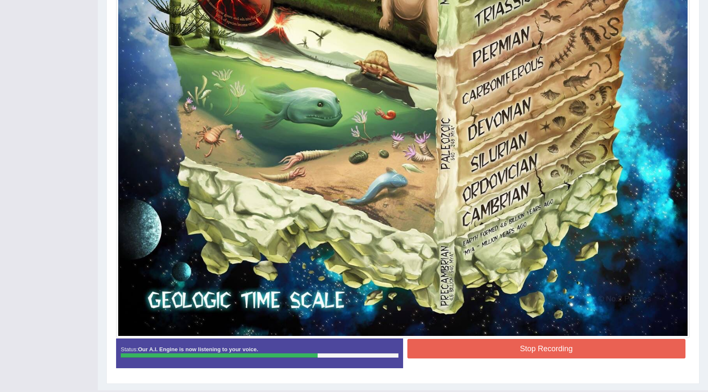
scroll to position [677, 0]
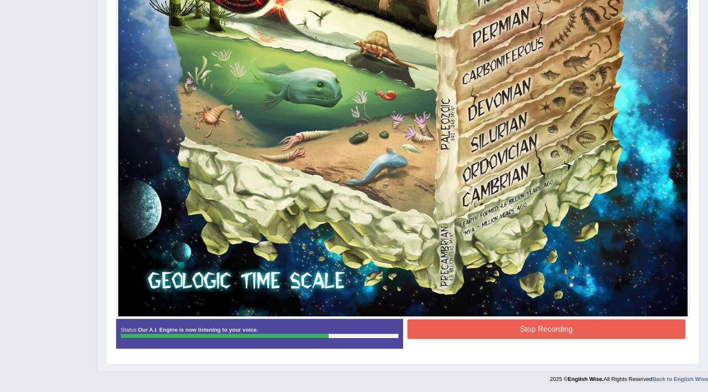
click at [504, 328] on button "Stop Recording" at bounding box center [546, 330] width 278 height 20
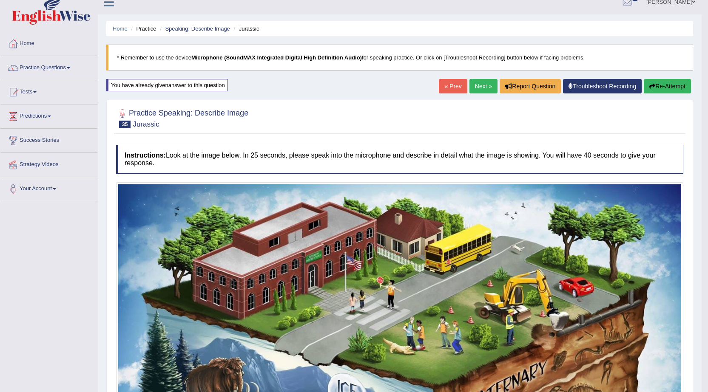
scroll to position [0, 0]
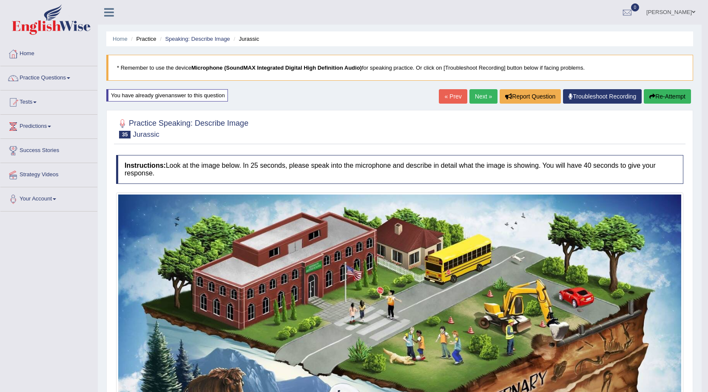
click at [477, 94] on link "Next »" at bounding box center [483, 96] width 28 height 14
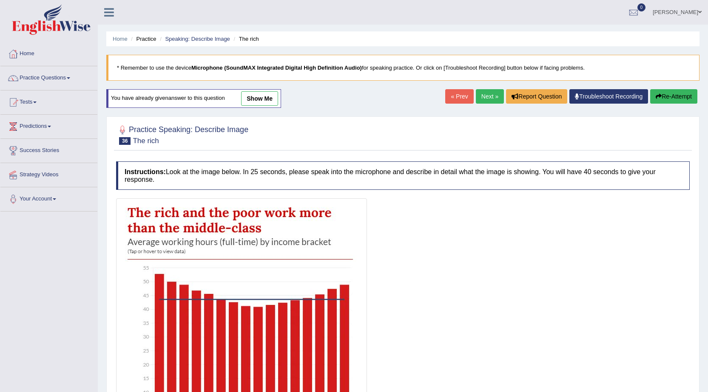
click at [480, 94] on link "Next »" at bounding box center [490, 96] width 28 height 14
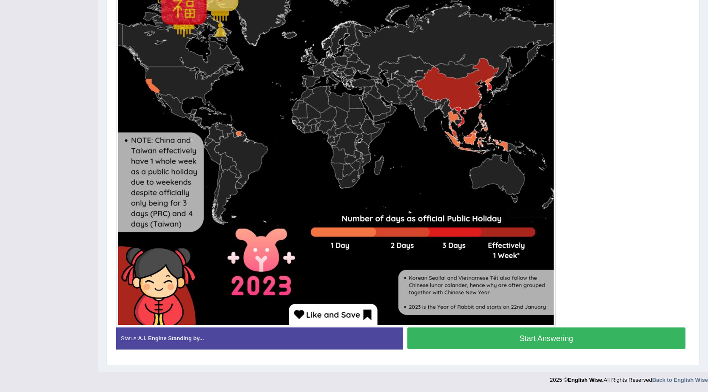
scroll to position [301, 0]
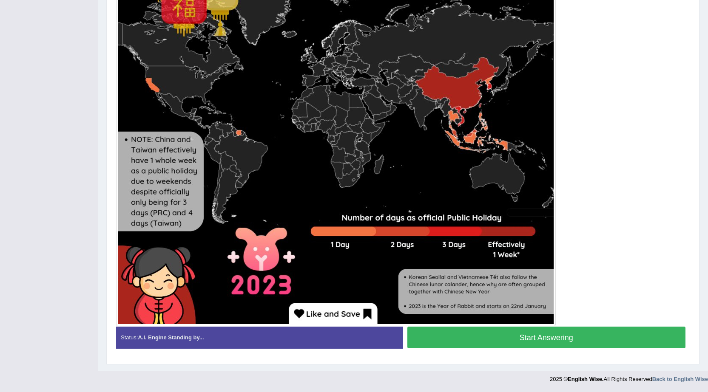
click at [503, 336] on button "Start Answering" at bounding box center [546, 338] width 278 height 22
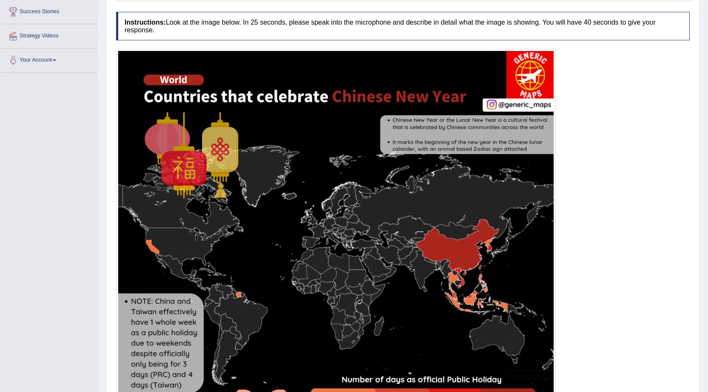
scroll to position [0, 0]
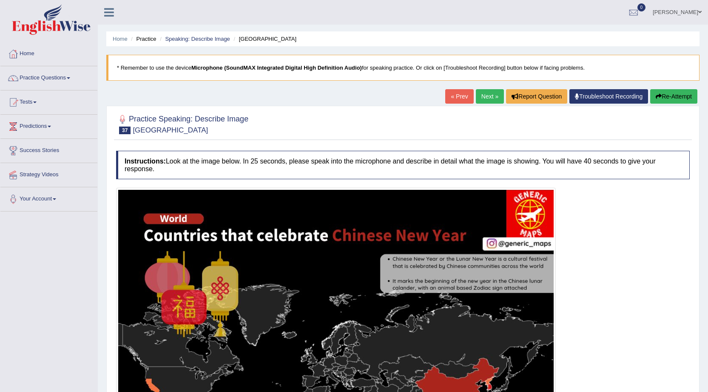
click at [661, 91] on button "Re-Attempt" at bounding box center [673, 96] width 47 height 14
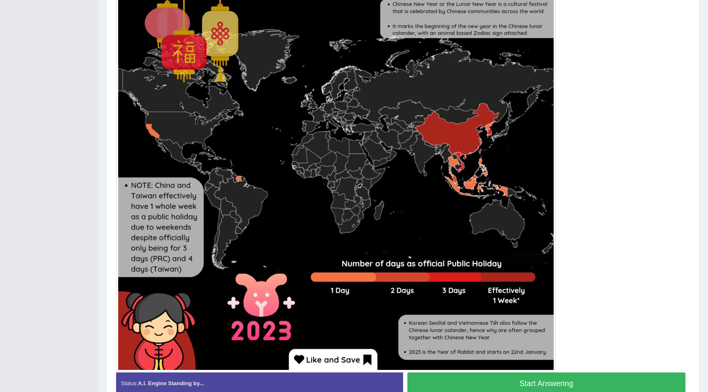
scroll to position [301, 0]
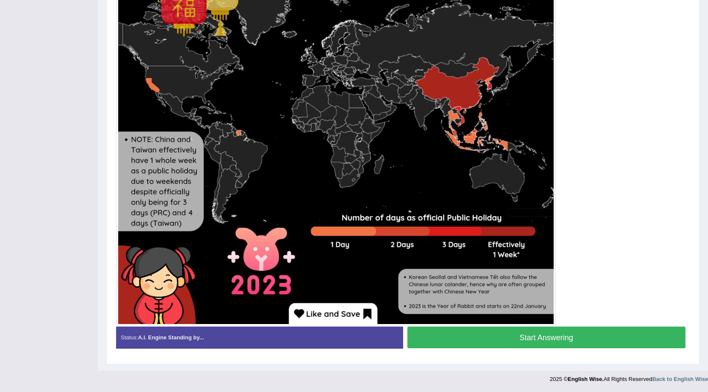
click at [480, 326] on div at bounding box center [336, 107] width 440 height 440
click at [502, 345] on button "Start Answering" at bounding box center [546, 338] width 278 height 22
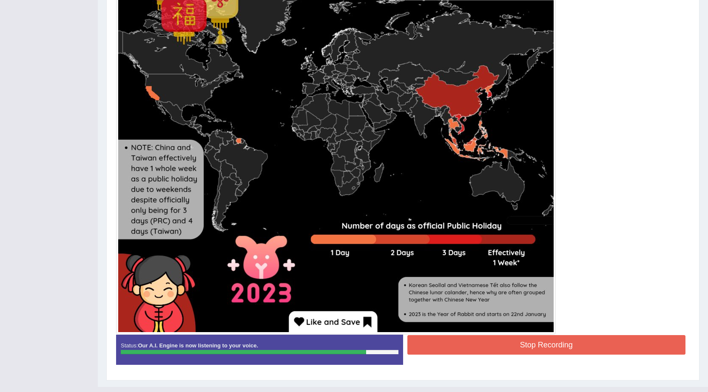
scroll to position [309, 0]
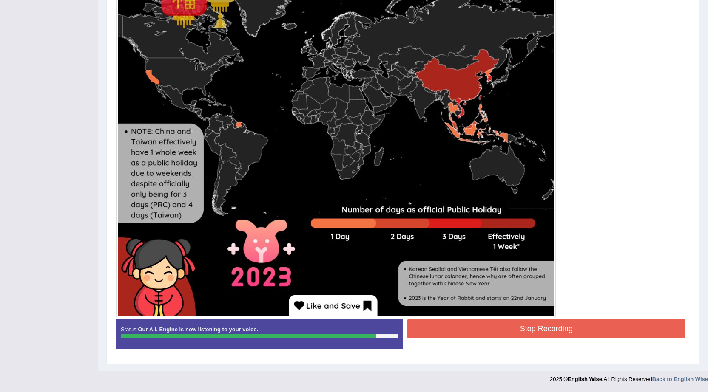
click at [469, 331] on button "Stop Recording" at bounding box center [546, 329] width 278 height 20
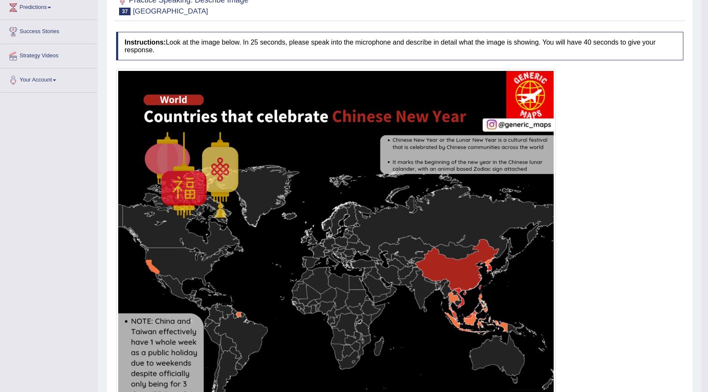
scroll to position [13, 0]
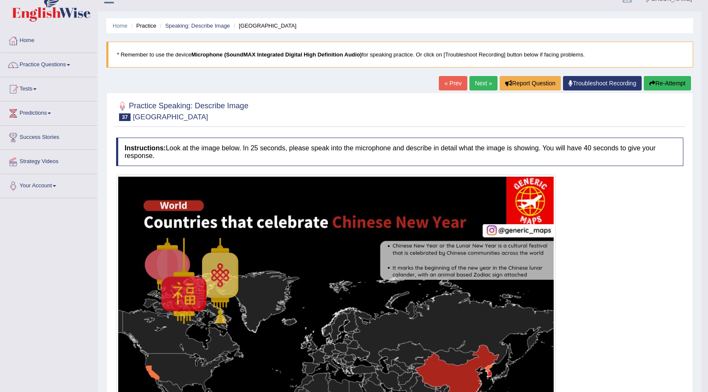
click at [488, 78] on link "Next »" at bounding box center [483, 83] width 28 height 14
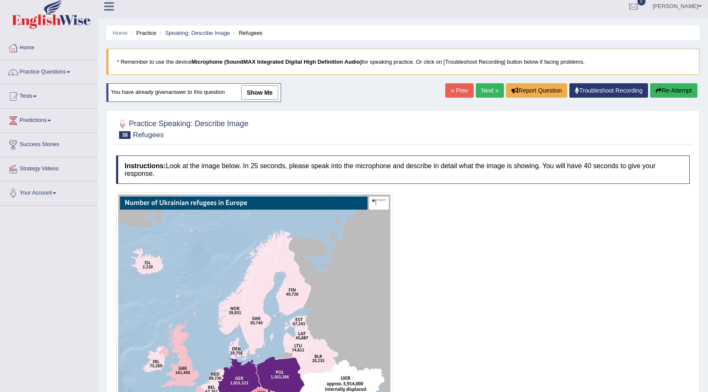
click at [485, 91] on link "Next »" at bounding box center [490, 90] width 28 height 14
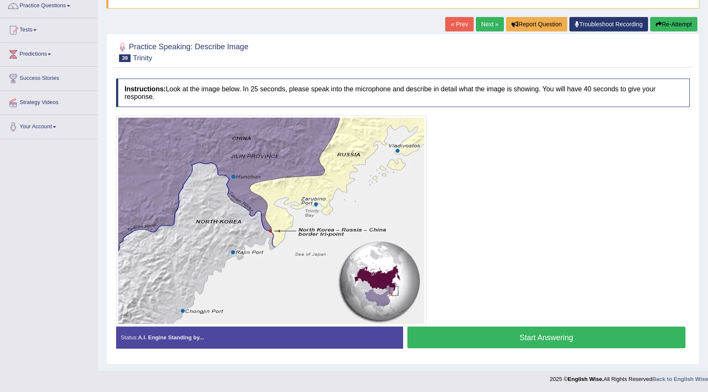
scroll to position [72, 0]
click at [488, 337] on button "Start Answering" at bounding box center [546, 338] width 278 height 22
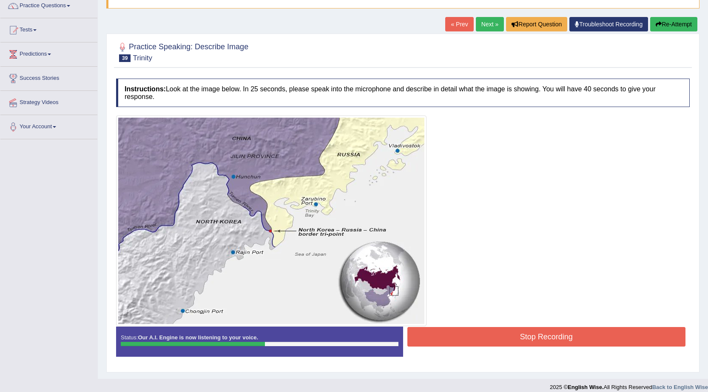
click at [507, 338] on button "Stop Recording" at bounding box center [546, 337] width 278 height 20
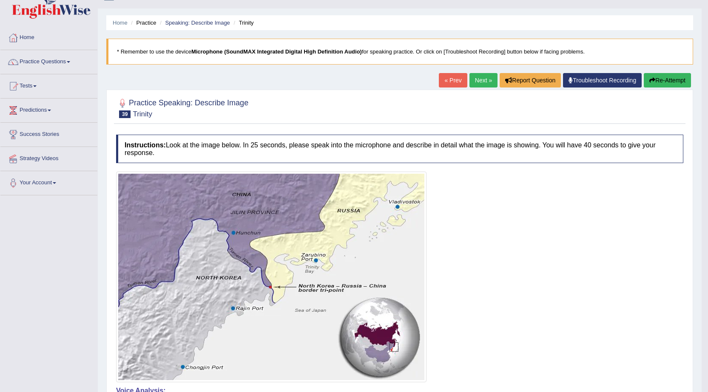
scroll to position [0, 0]
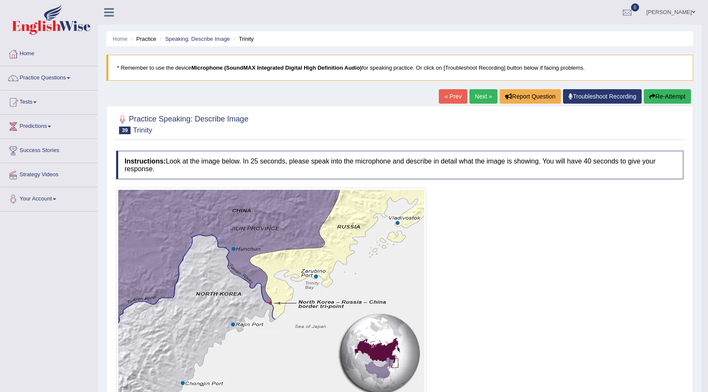
click at [670, 93] on button "Re-Attempt" at bounding box center [667, 96] width 47 height 14
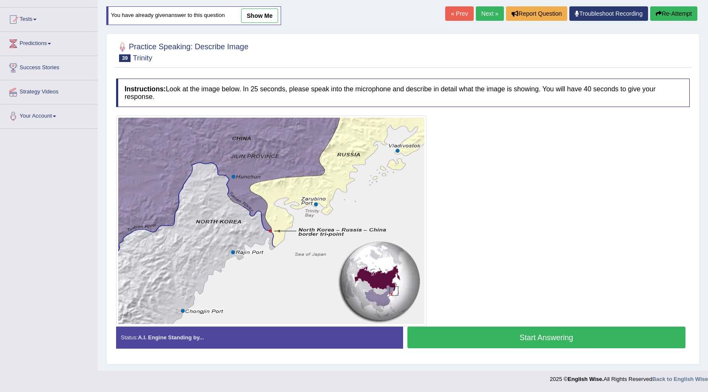
click at [486, 342] on button "Start Answering" at bounding box center [546, 338] width 278 height 22
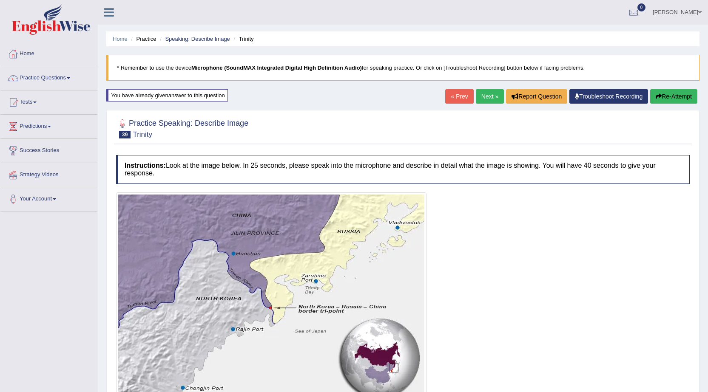
click at [673, 93] on button "Re-Attempt" at bounding box center [673, 96] width 47 height 14
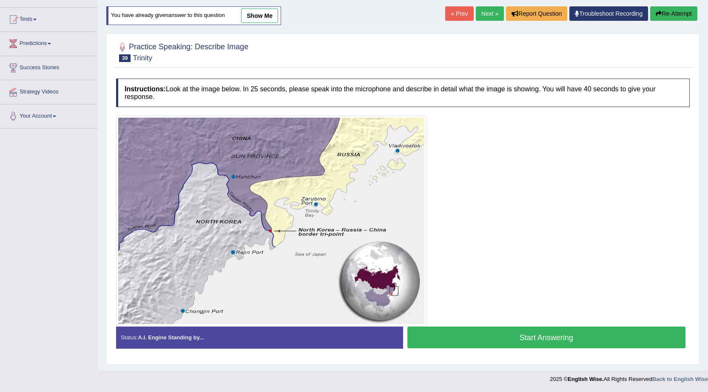
click at [484, 343] on button "Start Answering" at bounding box center [546, 338] width 278 height 22
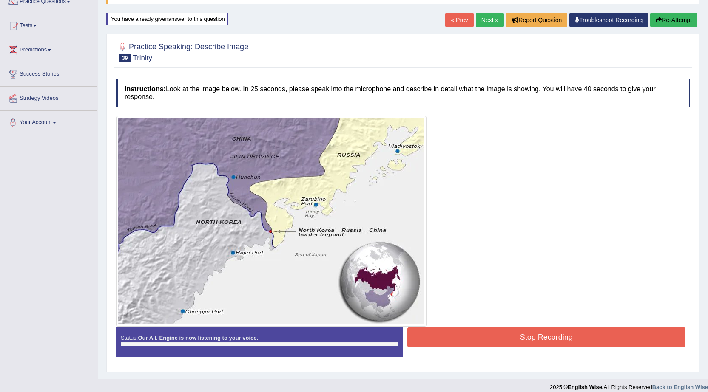
scroll to position [83, 0]
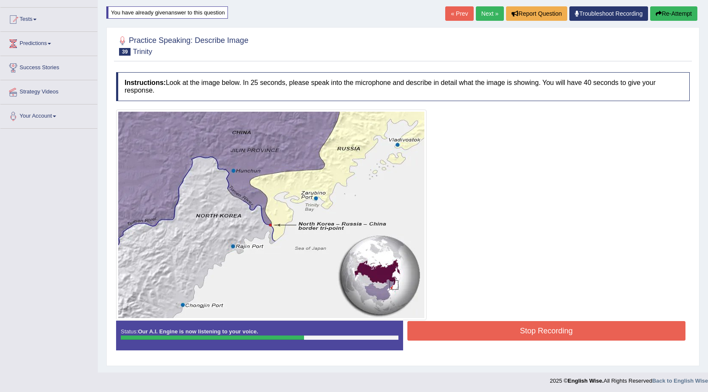
click at [532, 333] on button "Stop Recording" at bounding box center [546, 331] width 278 height 20
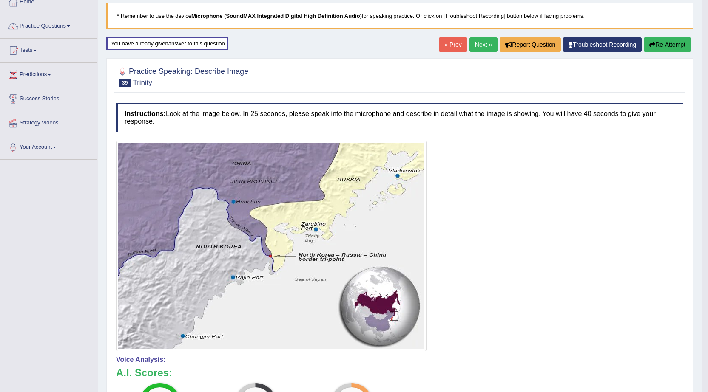
scroll to position [0, 0]
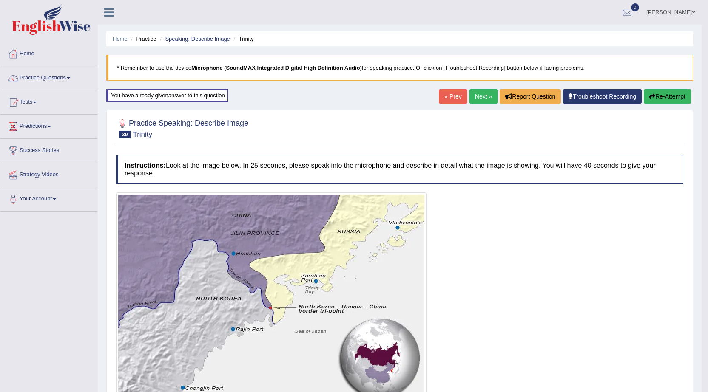
click at [484, 99] on link "Next »" at bounding box center [483, 96] width 28 height 14
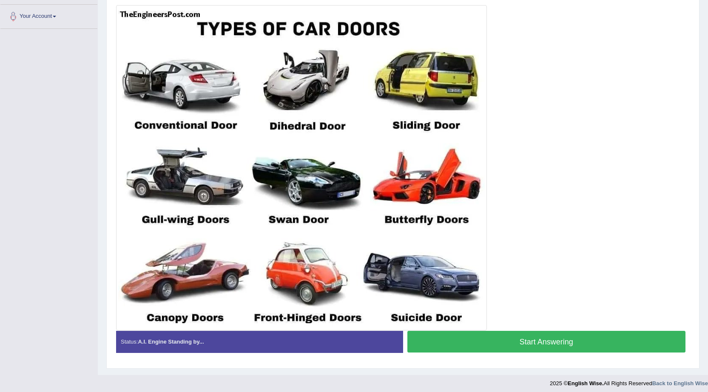
scroll to position [179, 0]
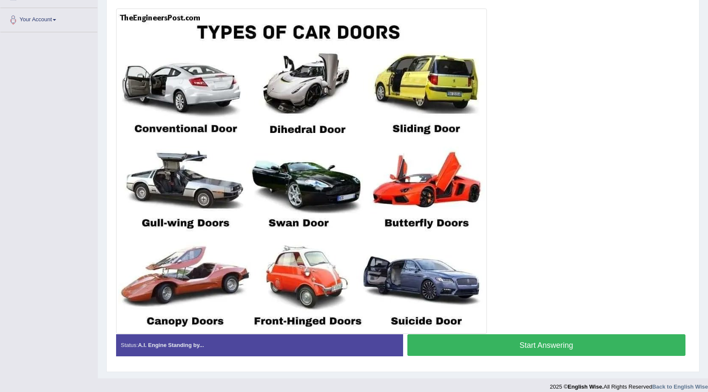
click at [452, 341] on button "Start Answering" at bounding box center [546, 346] width 278 height 22
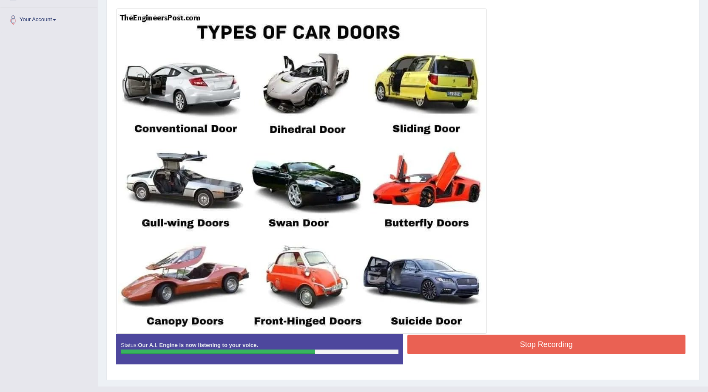
click at [512, 345] on button "Stop Recording" at bounding box center [546, 345] width 278 height 20
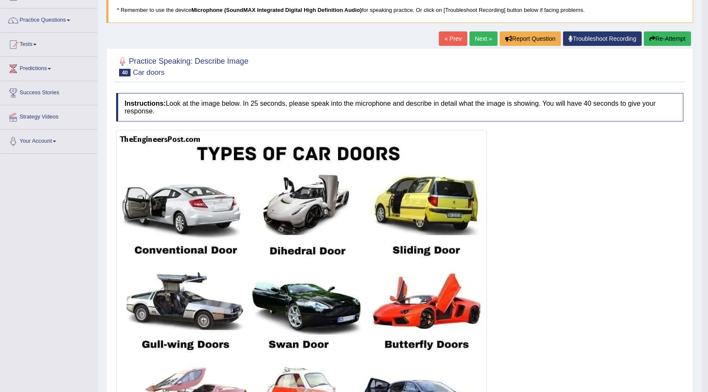
scroll to position [52, 0]
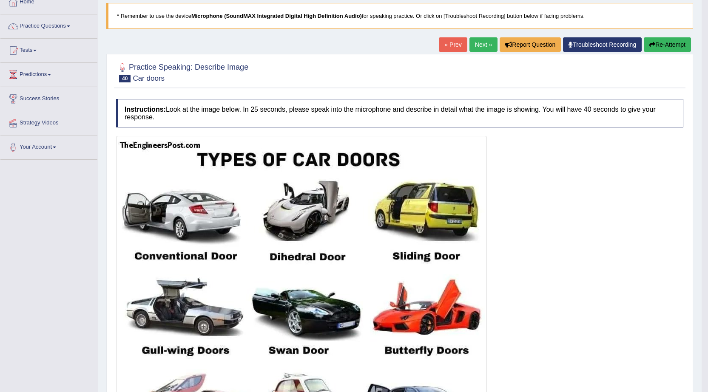
click at [475, 43] on link "Next »" at bounding box center [483, 44] width 28 height 14
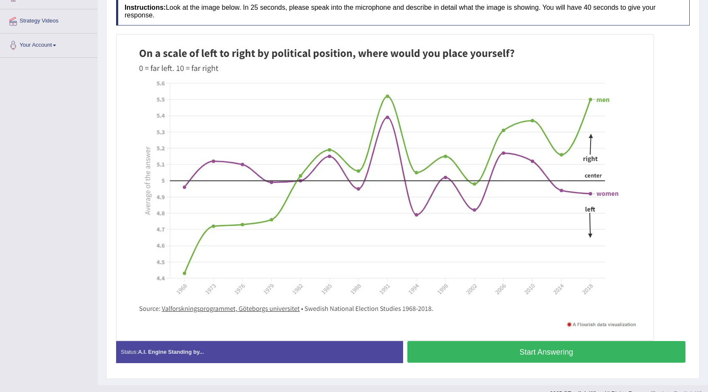
scroll to position [168, 0]
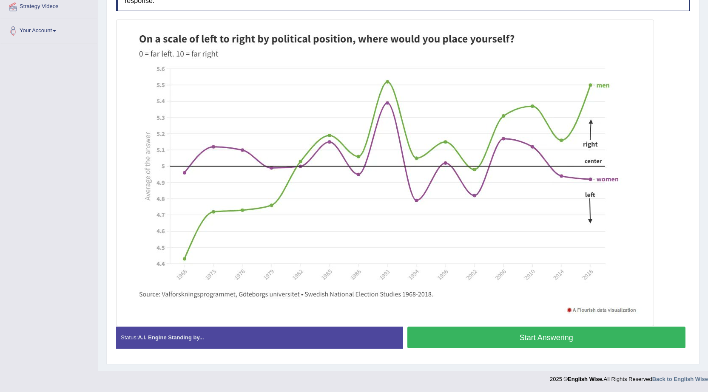
click at [503, 335] on button "Start Answering" at bounding box center [546, 338] width 278 height 22
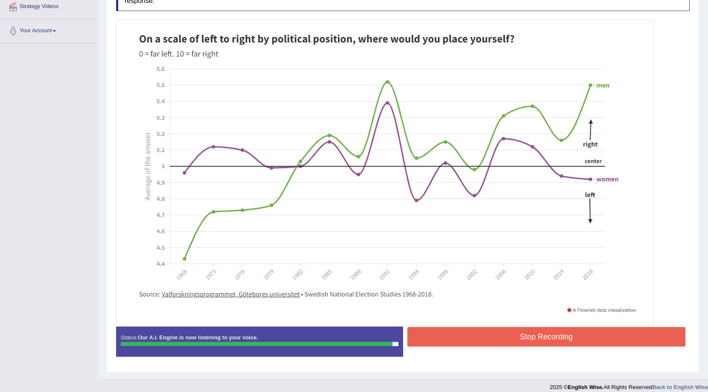
click at [531, 336] on button "Stop Recording" at bounding box center [546, 337] width 278 height 20
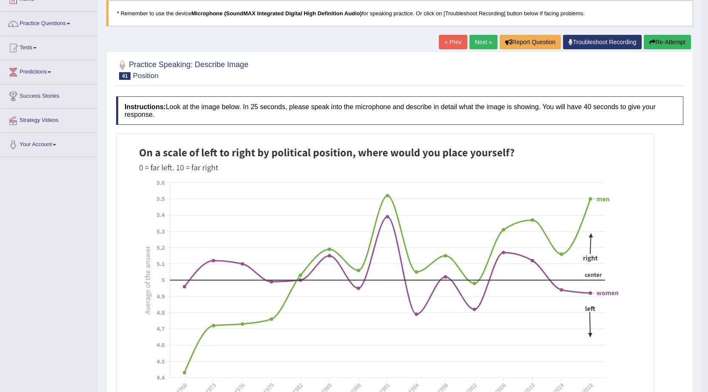
scroll to position [51, 0]
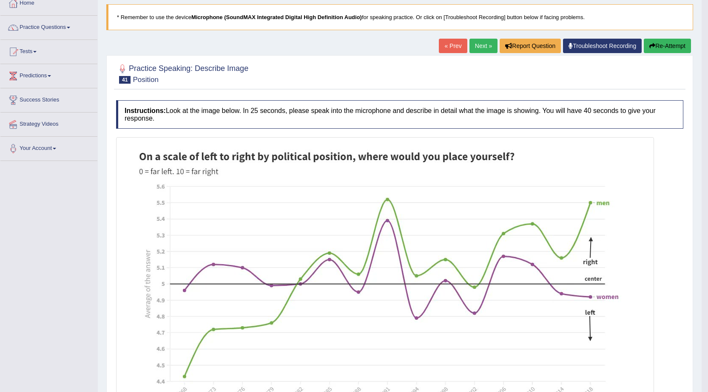
click at [667, 48] on button "Re-Attempt" at bounding box center [667, 46] width 47 height 14
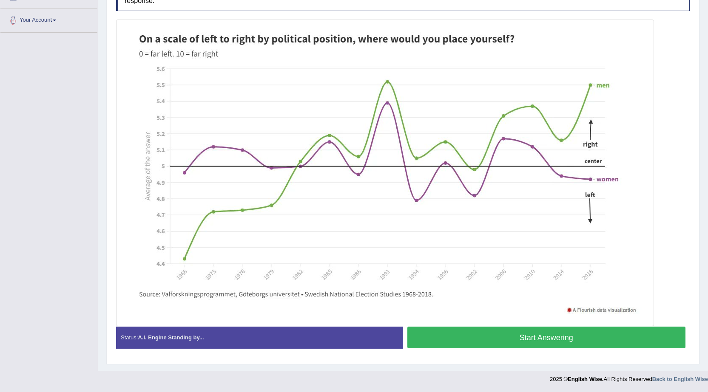
click at [484, 336] on button "Start Answering" at bounding box center [546, 338] width 278 height 22
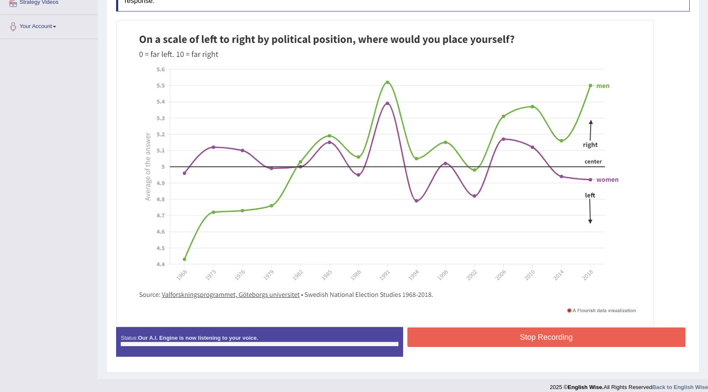
scroll to position [179, 0]
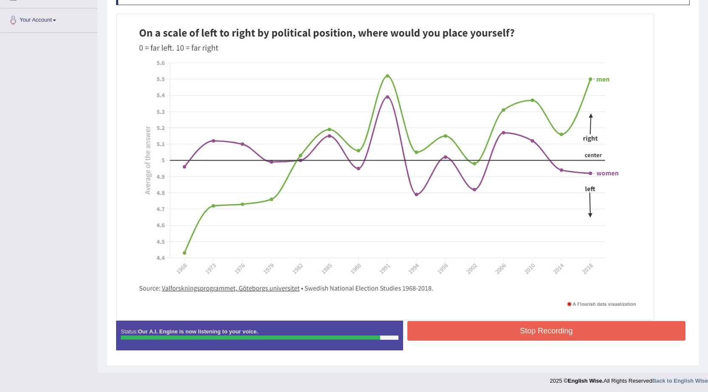
click at [511, 335] on button "Stop Recording" at bounding box center [546, 331] width 278 height 20
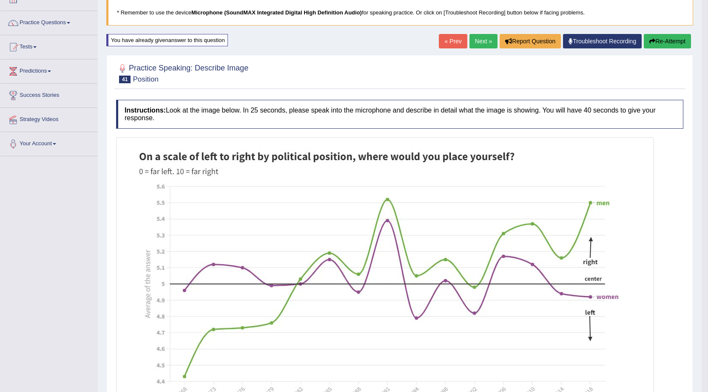
scroll to position [9, 0]
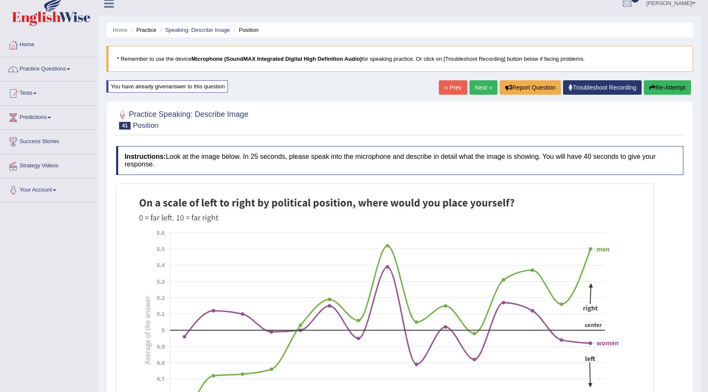
click at [664, 88] on button "Re-Attempt" at bounding box center [667, 87] width 47 height 14
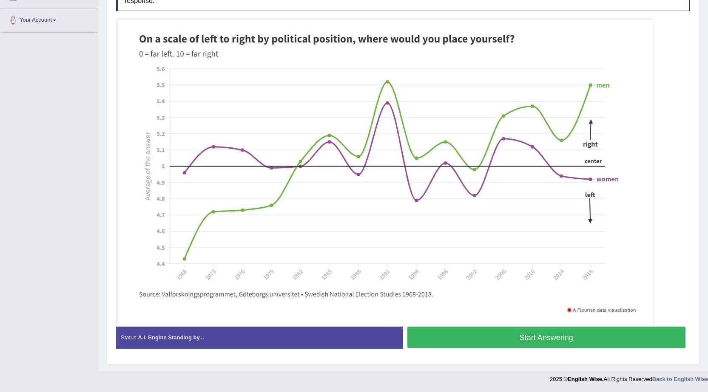
click at [517, 336] on button "Start Answering" at bounding box center [546, 338] width 278 height 22
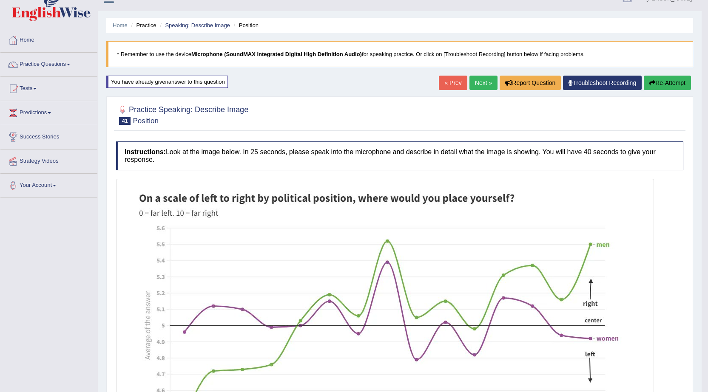
scroll to position [9, 0]
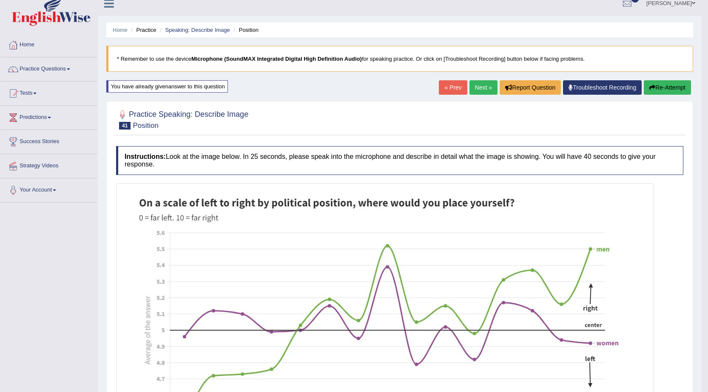
click at [474, 85] on link "Next »" at bounding box center [483, 87] width 28 height 14
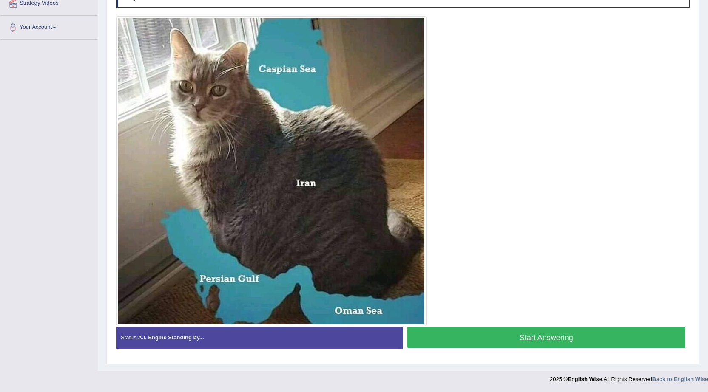
click at [501, 344] on button "Start Answering" at bounding box center [546, 338] width 278 height 22
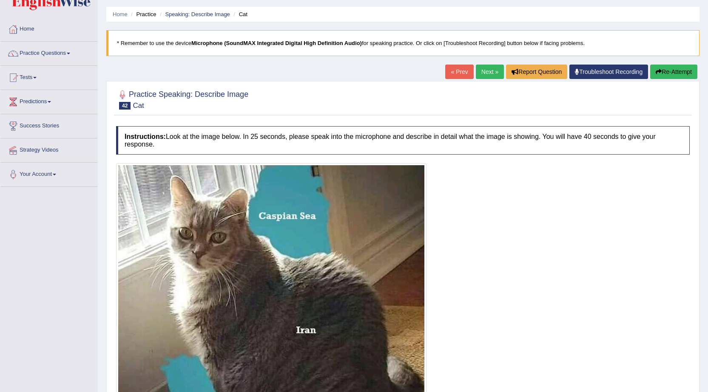
scroll to position [10, 0]
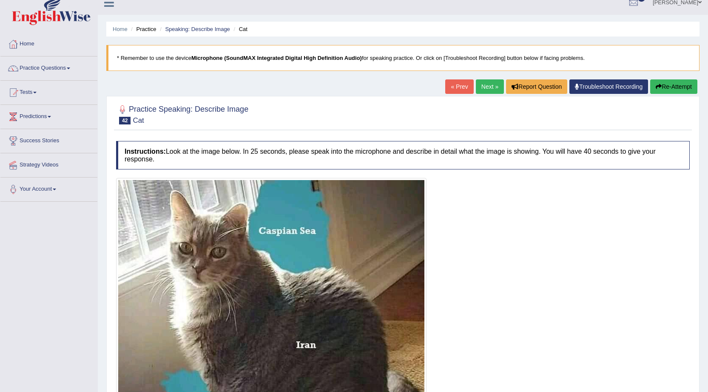
click at [668, 84] on button "Re-Attempt" at bounding box center [673, 86] width 47 height 14
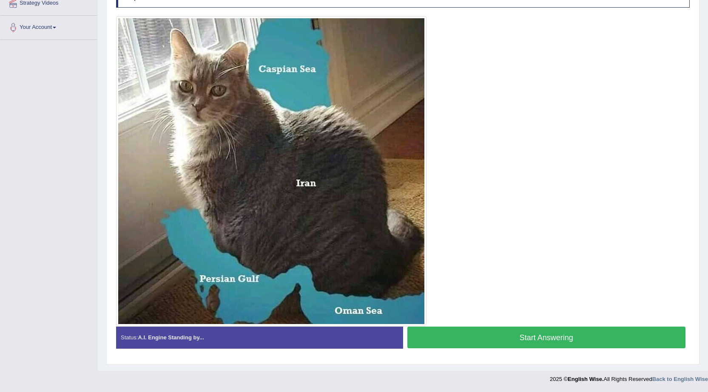
click at [462, 338] on button "Start Answering" at bounding box center [546, 338] width 278 height 22
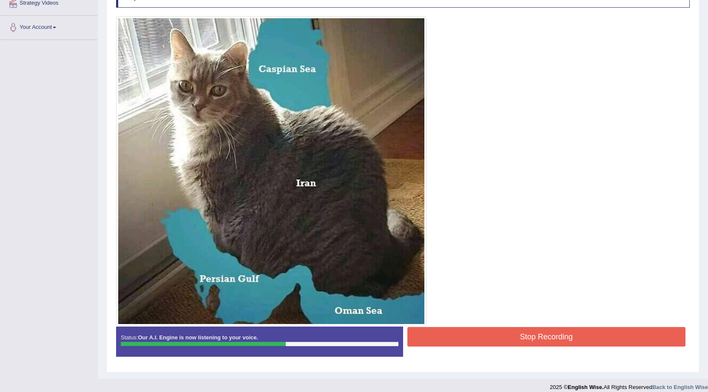
click at [488, 330] on button "Stop Recording" at bounding box center [546, 337] width 278 height 20
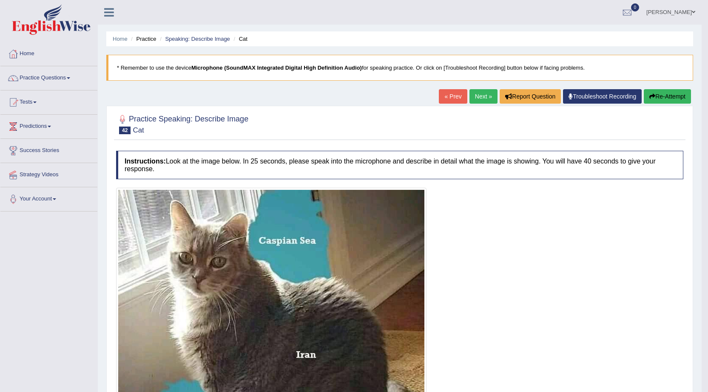
click at [472, 94] on link "Next »" at bounding box center [483, 96] width 28 height 14
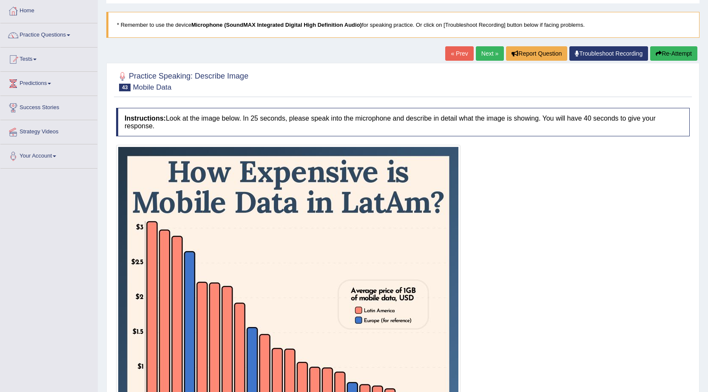
scroll to position [43, 0]
click at [492, 56] on link "Next »" at bounding box center [490, 54] width 28 height 14
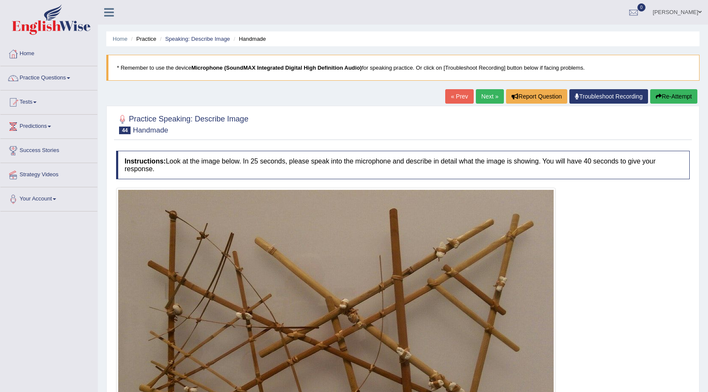
click at [483, 100] on link "Next »" at bounding box center [490, 96] width 28 height 14
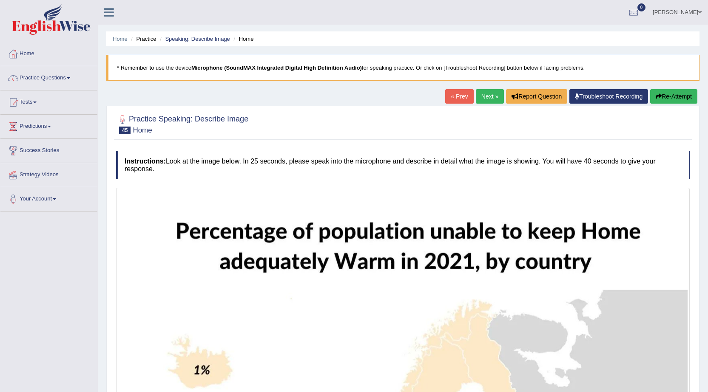
click at [484, 99] on link "Next »" at bounding box center [490, 96] width 28 height 14
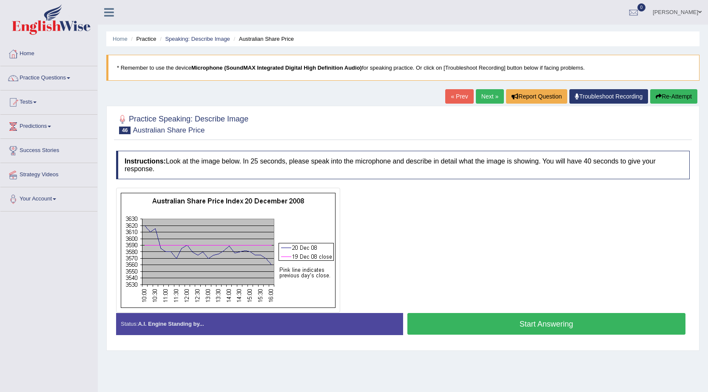
click at [484, 94] on link "Next »" at bounding box center [490, 96] width 28 height 14
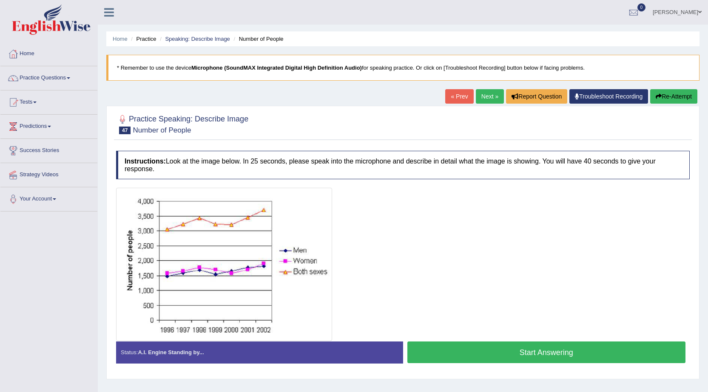
click at [441, 355] on button "Start Answering" at bounding box center [546, 353] width 278 height 22
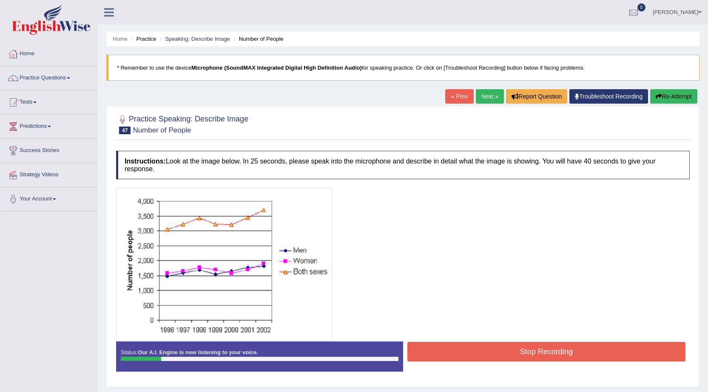
click at [674, 99] on button "Re-Attempt" at bounding box center [673, 96] width 47 height 14
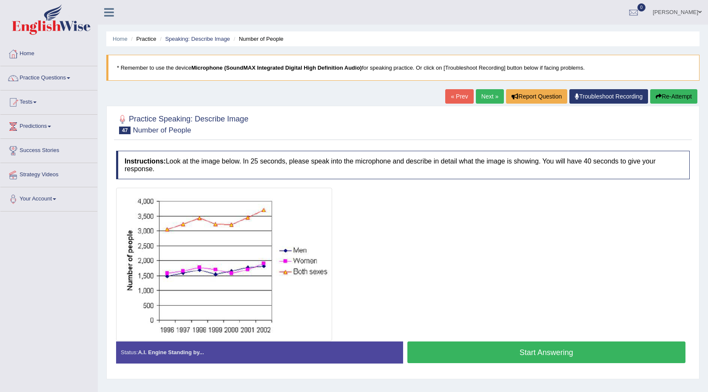
click at [593, 354] on button "Start Answering" at bounding box center [546, 353] width 278 height 22
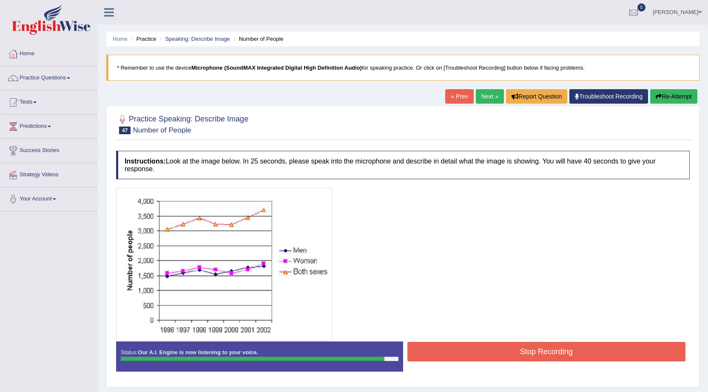
click at [506, 359] on button "Stop Recording" at bounding box center [546, 352] width 278 height 20
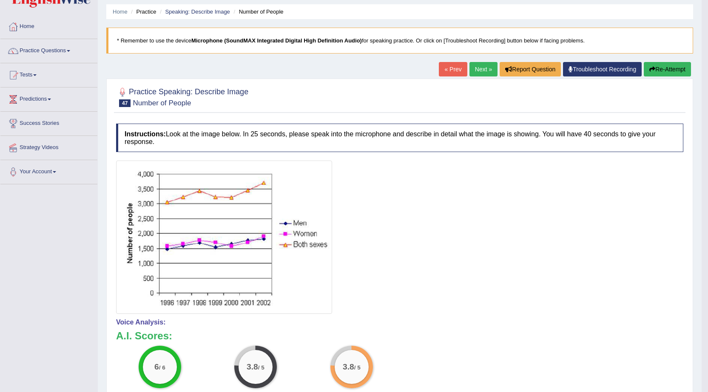
scroll to position [43, 0]
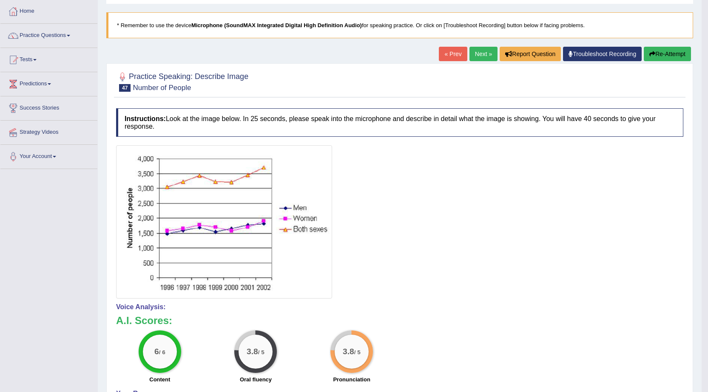
click at [662, 48] on button "Re-Attempt" at bounding box center [667, 54] width 47 height 14
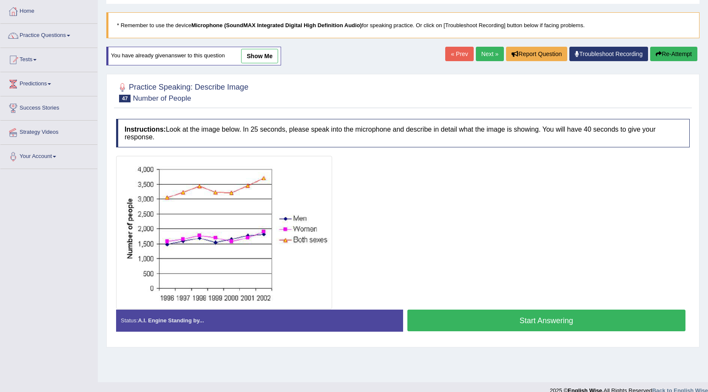
click at [464, 316] on button "Start Answering" at bounding box center [546, 321] width 278 height 22
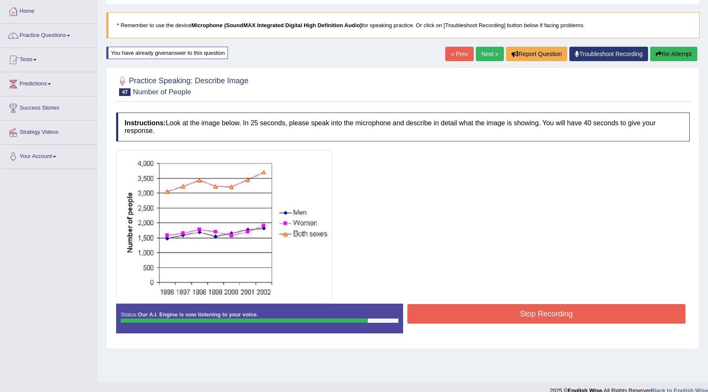
click at [488, 310] on button "Stop Recording" at bounding box center [546, 314] width 278 height 20
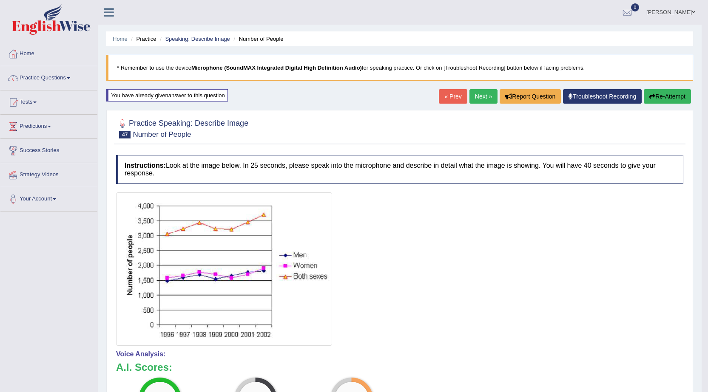
click at [657, 97] on button "Re-Attempt" at bounding box center [667, 96] width 47 height 14
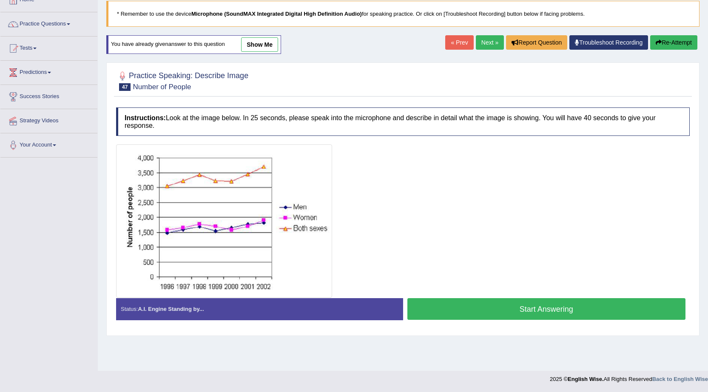
click at [449, 312] on button "Start Answering" at bounding box center [546, 309] width 278 height 22
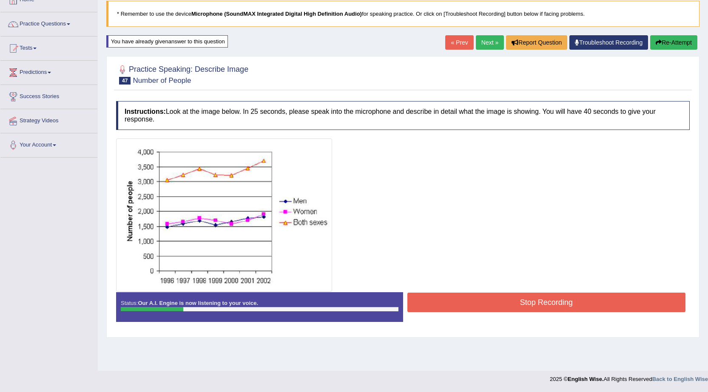
click at [672, 40] on button "Re-Attempt" at bounding box center [673, 42] width 47 height 14
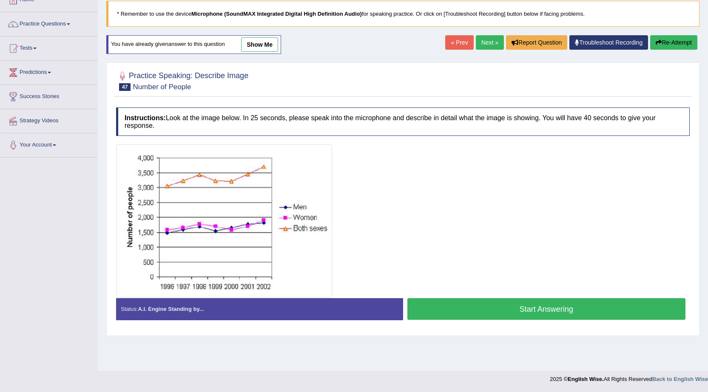
click at [490, 303] on button "Start Answering" at bounding box center [546, 309] width 278 height 22
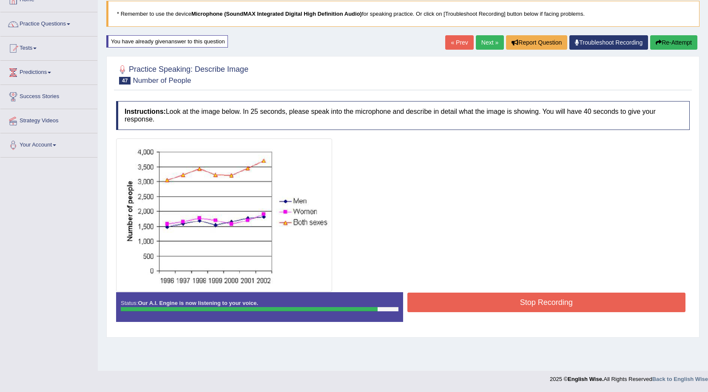
click at [488, 304] on button "Stop Recording" at bounding box center [546, 303] width 278 height 20
